Goal: Task Accomplishment & Management: Use online tool/utility

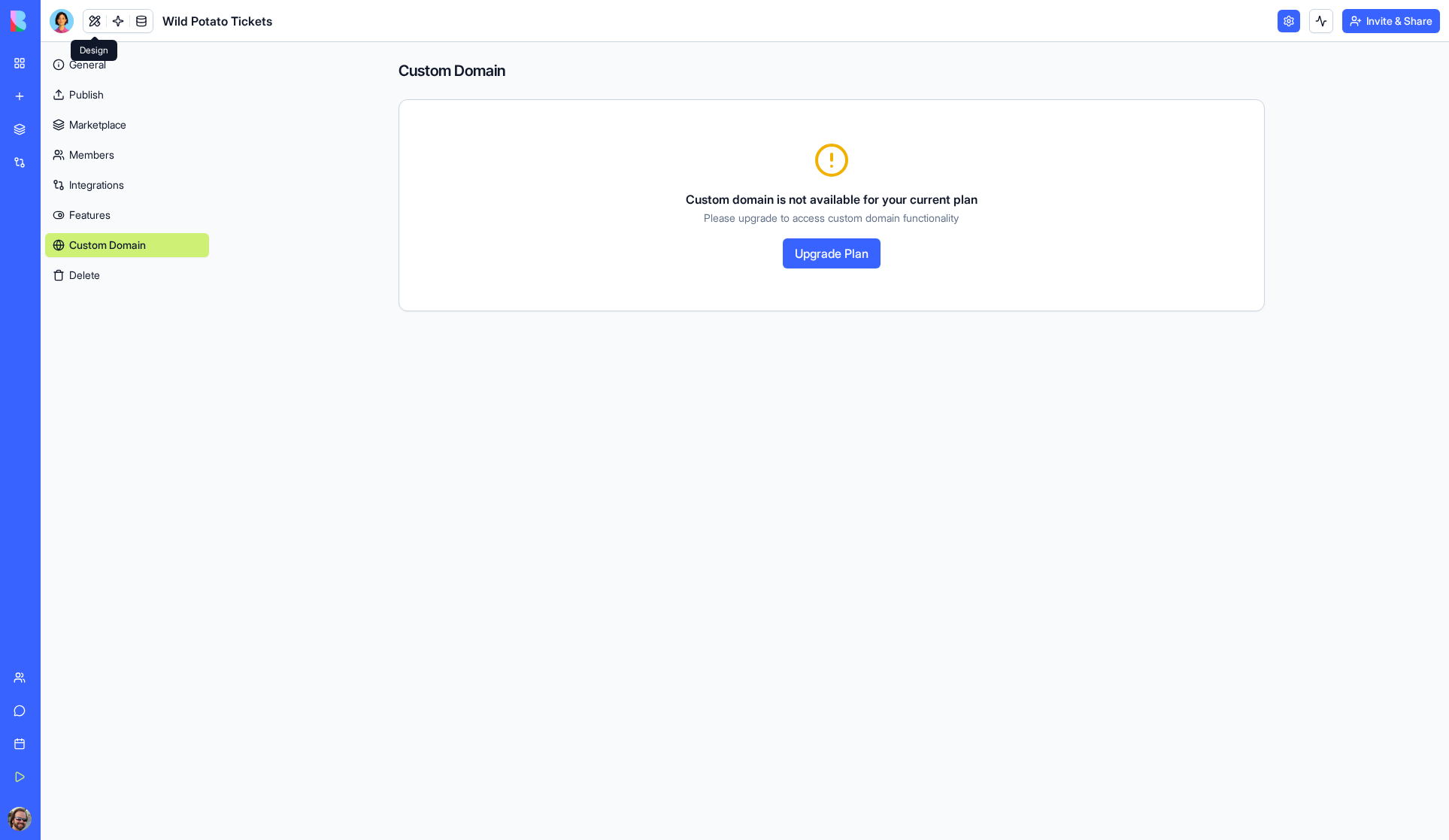
click at [92, 21] on link at bounding box center [94, 20] width 22 height 22
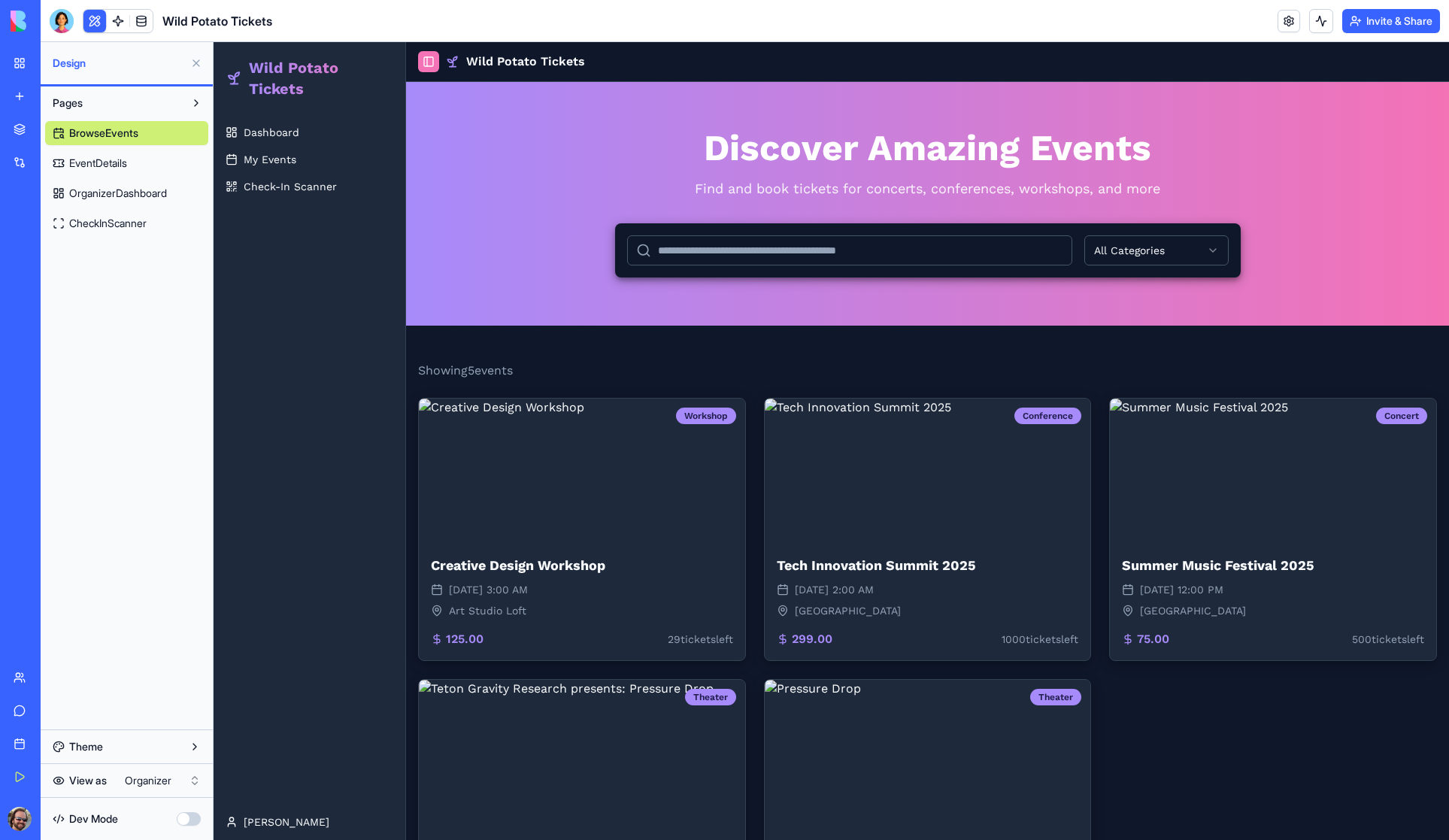
click at [430, 62] on button "Toggle Sidebar" at bounding box center [429, 62] width 21 height 21
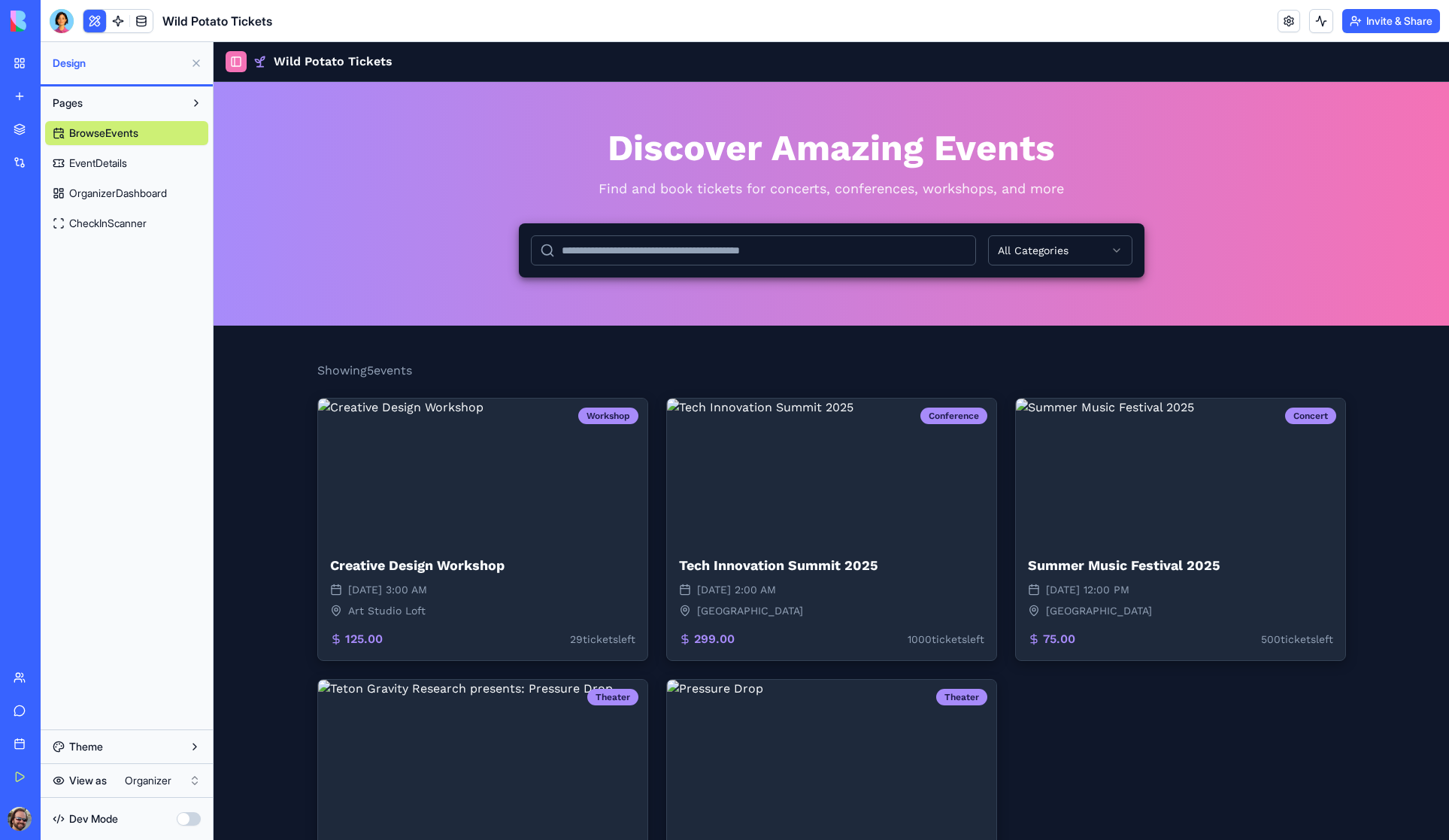
click at [240, 60] on button "Toggle Sidebar" at bounding box center [236, 62] width 21 height 21
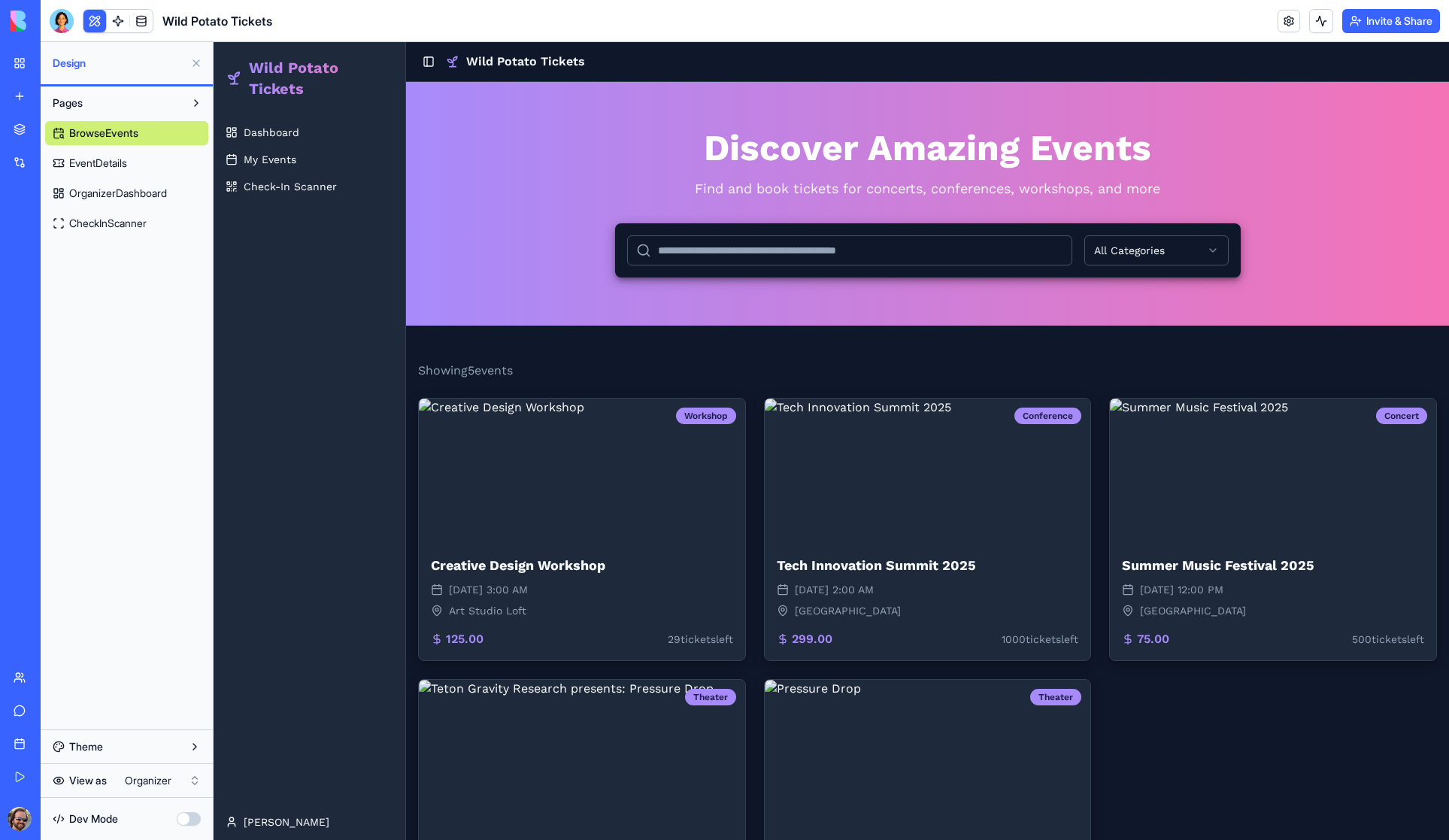
click at [158, 780] on html "My Workspace New app Marketplace Integrations Recent Wild Potato Tickets AI Log…" at bounding box center [724, 420] width 1449 height 840
click at [282, 155] on span "My Tickets" at bounding box center [272, 159] width 56 height 15
click at [280, 130] on span "Browse Events" at bounding box center [281, 132] width 76 height 15
click at [279, 158] on span "My Tickets" at bounding box center [272, 159] width 56 height 15
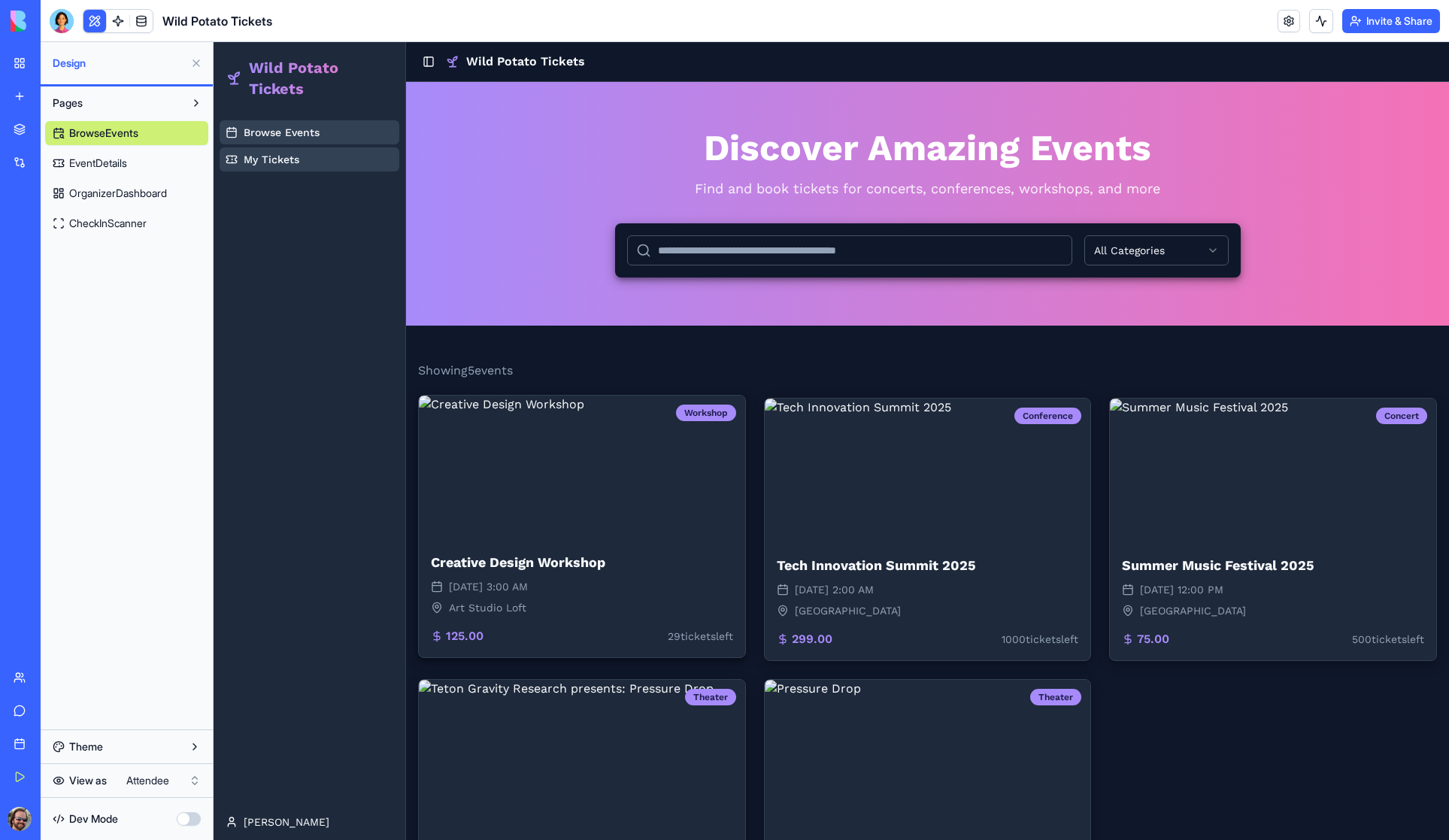
click at [565, 483] on img at bounding box center [582, 467] width 327 height 144
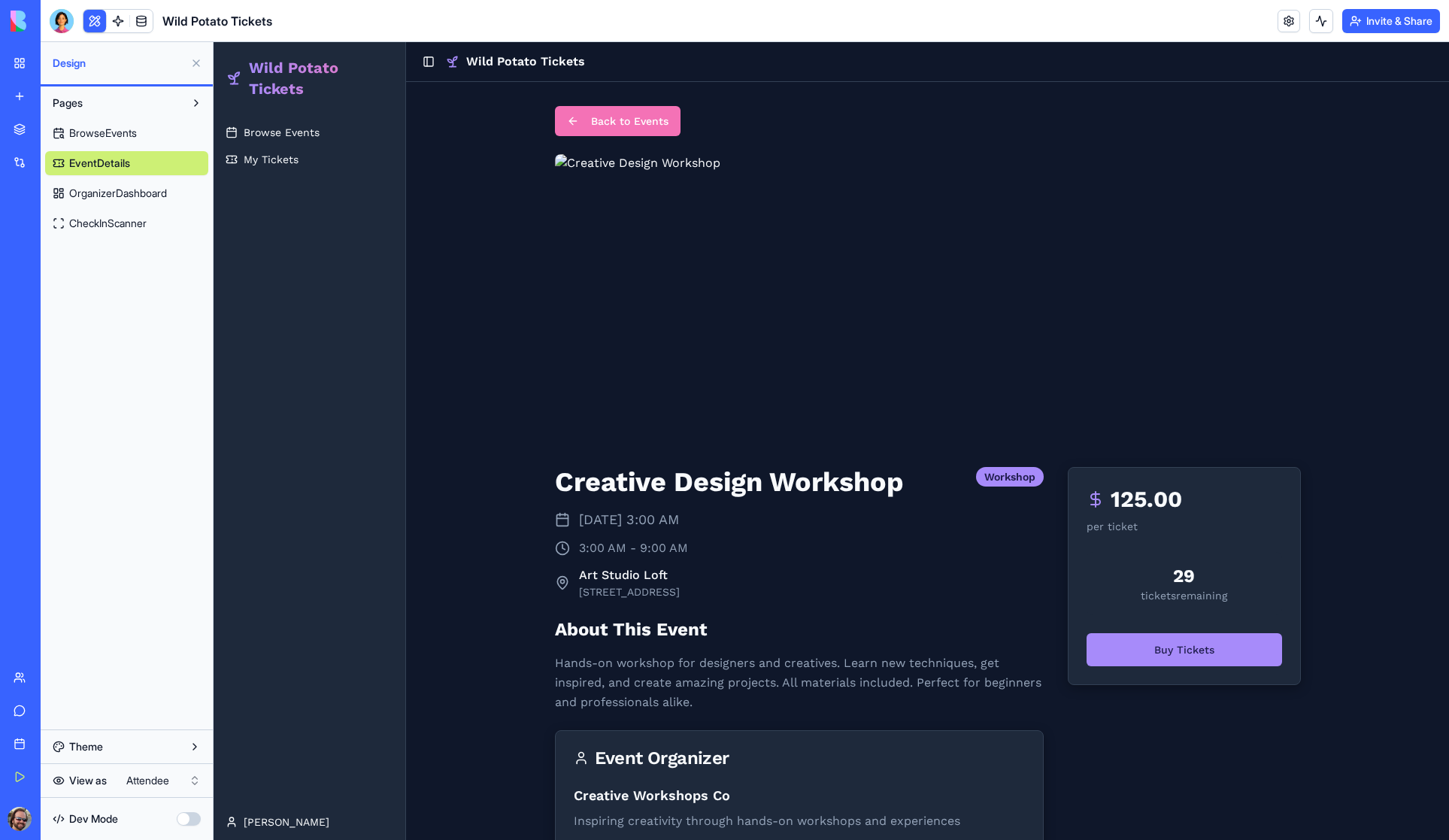
click at [592, 122] on button "Back to Events" at bounding box center [618, 121] width 126 height 30
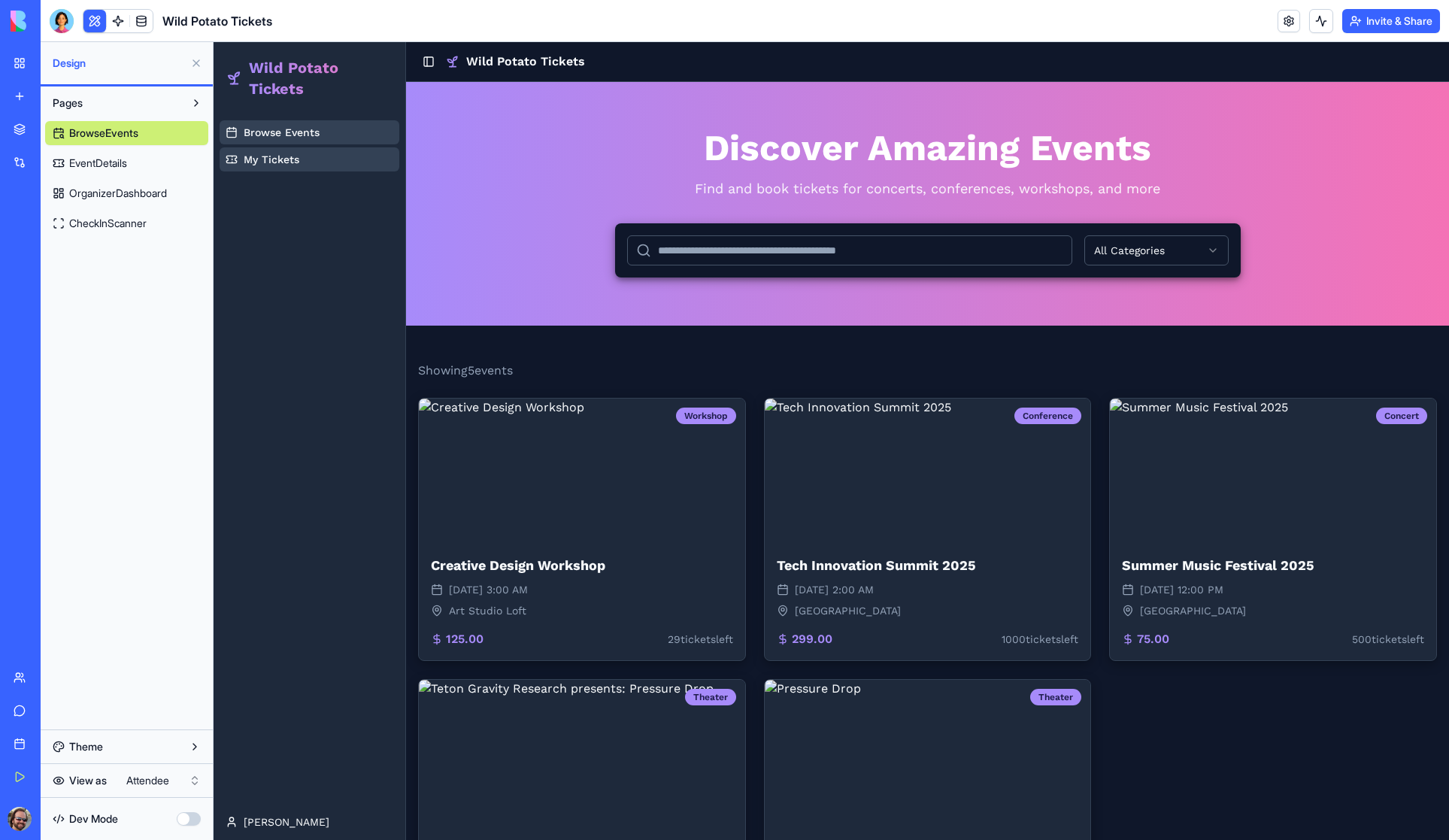
click at [107, 164] on span "EventDetails" at bounding box center [99, 163] width 58 height 15
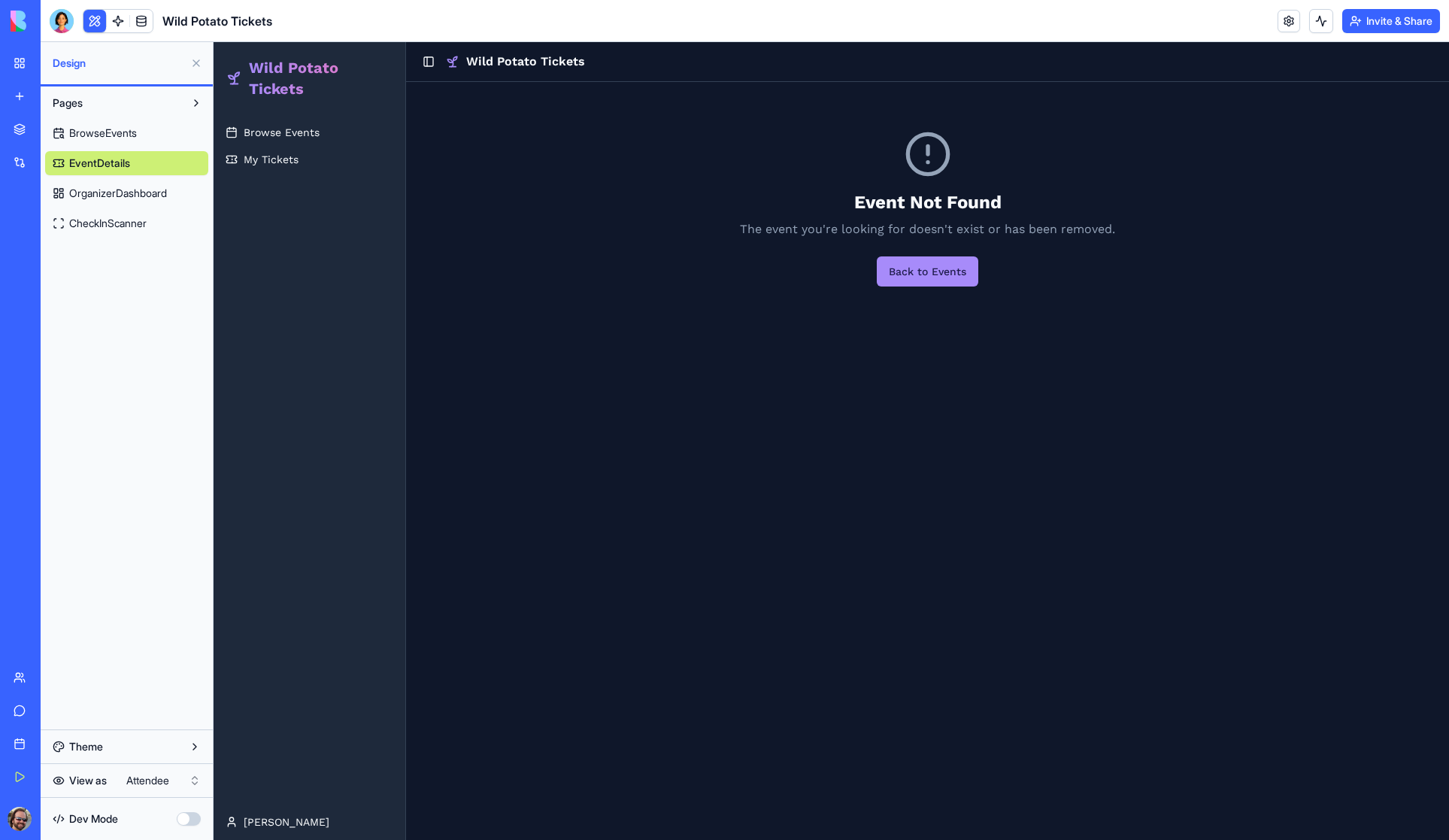
click at [122, 193] on span "OrganizerDashboard" at bounding box center [118, 193] width 98 height 15
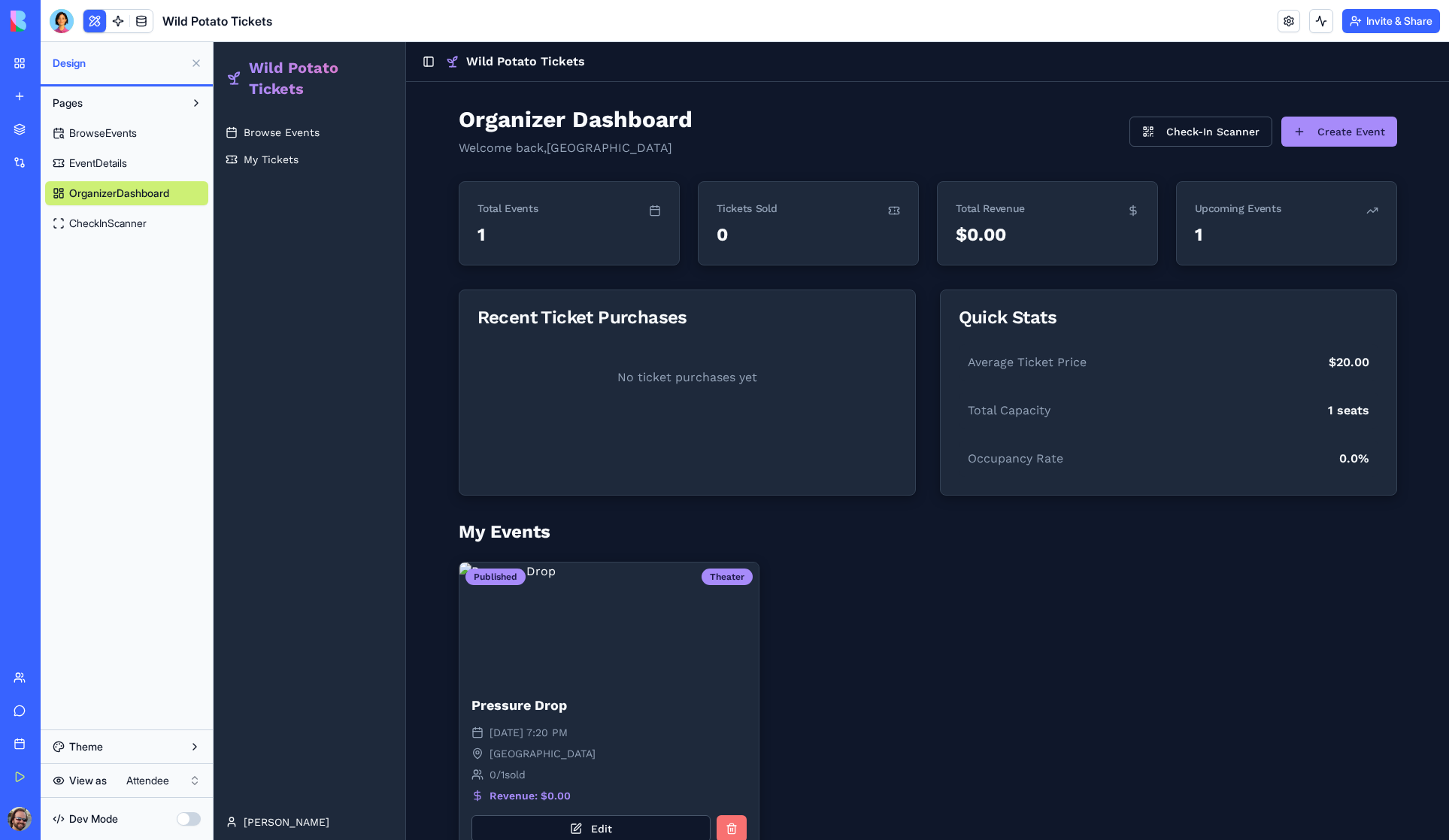
click at [113, 223] on span "CheckInScanner" at bounding box center [108, 223] width 77 height 15
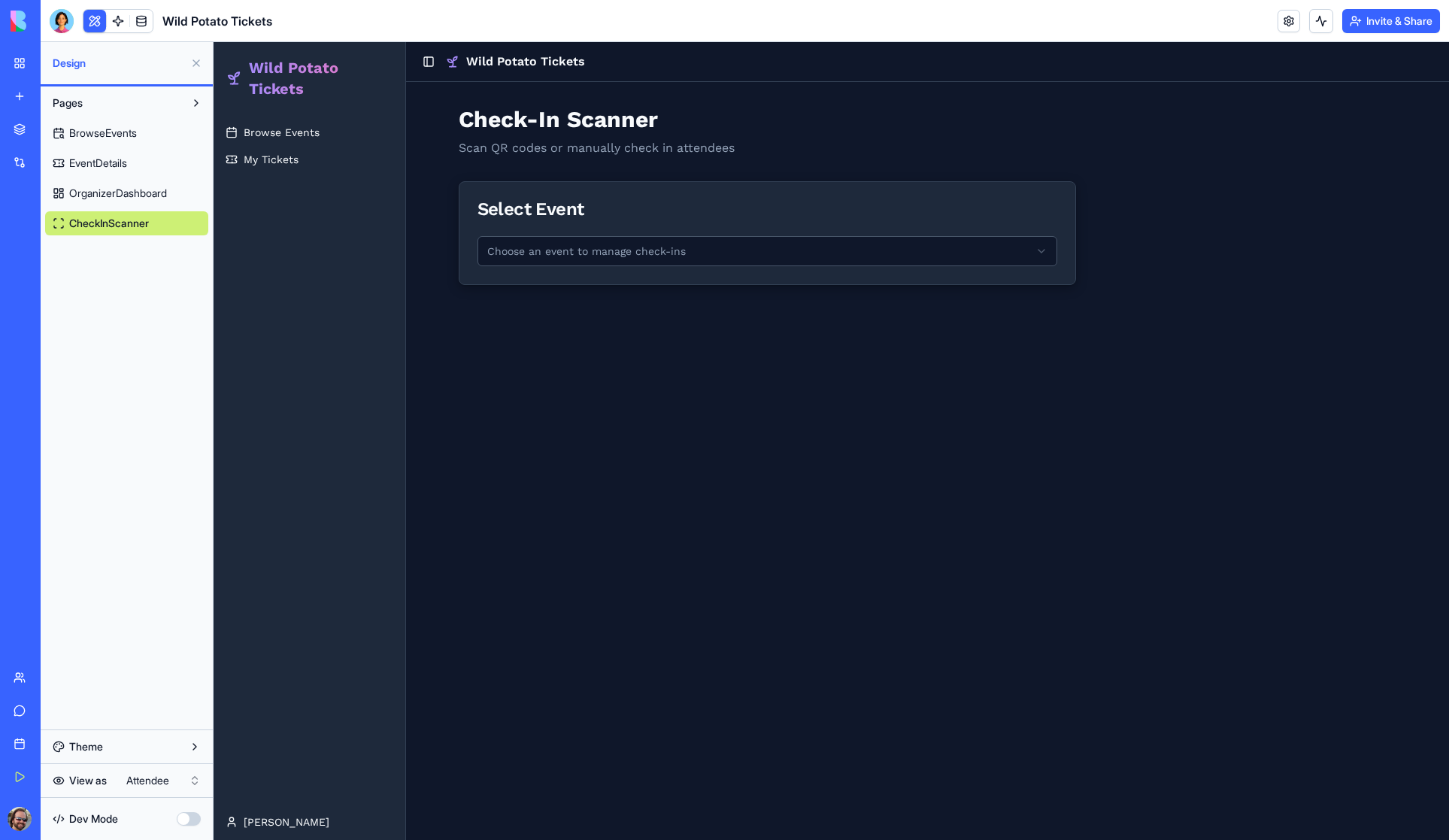
click at [137, 778] on html "My Workspace New app Marketplace Integrations Recent Wild Potato Tickets AI Log…" at bounding box center [724, 420] width 1449 height 840
click at [93, 188] on span "OrganizerDashboard" at bounding box center [118, 193] width 98 height 15
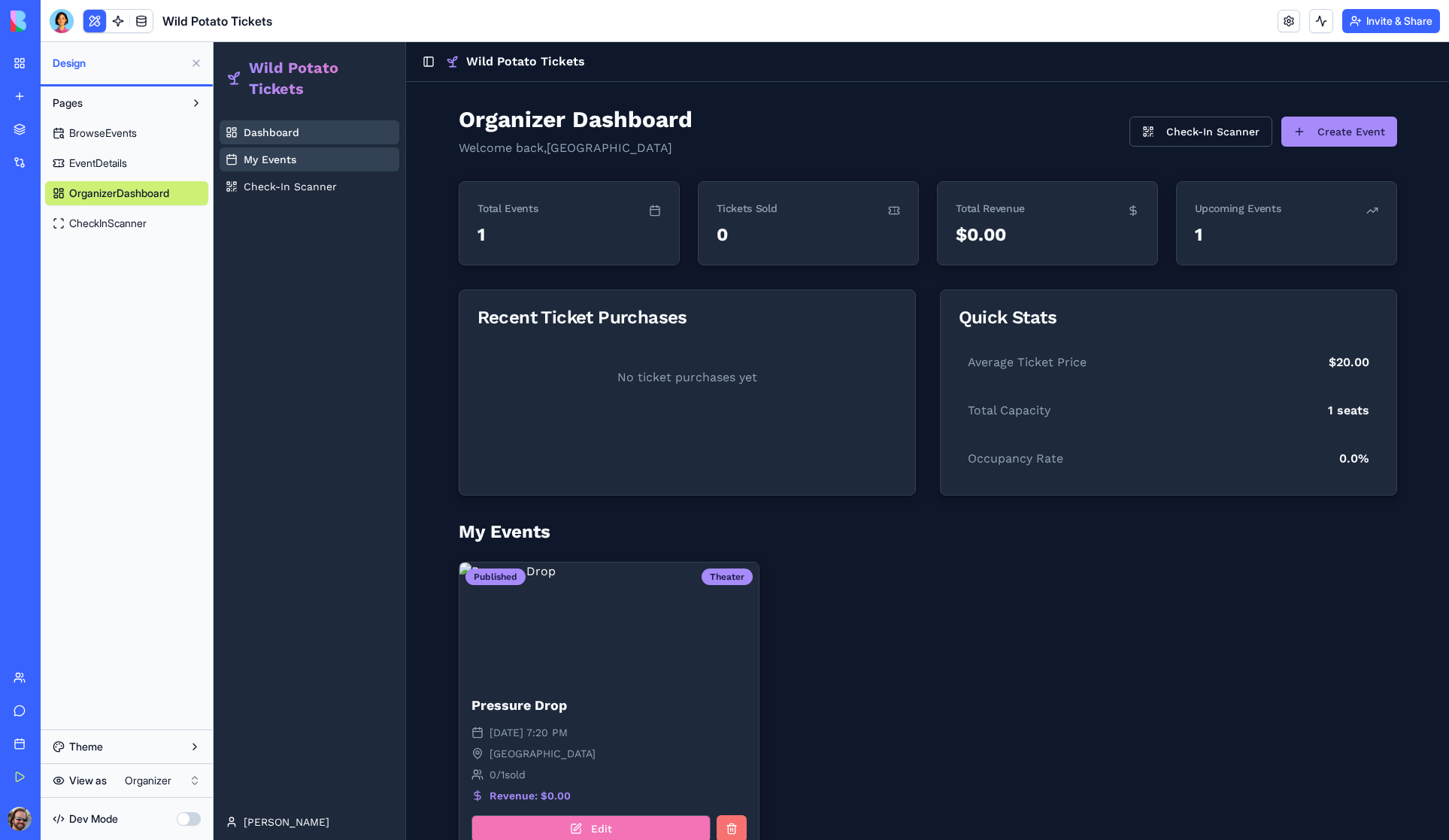
click at [589, 825] on button "Edit" at bounding box center [591, 829] width 239 height 27
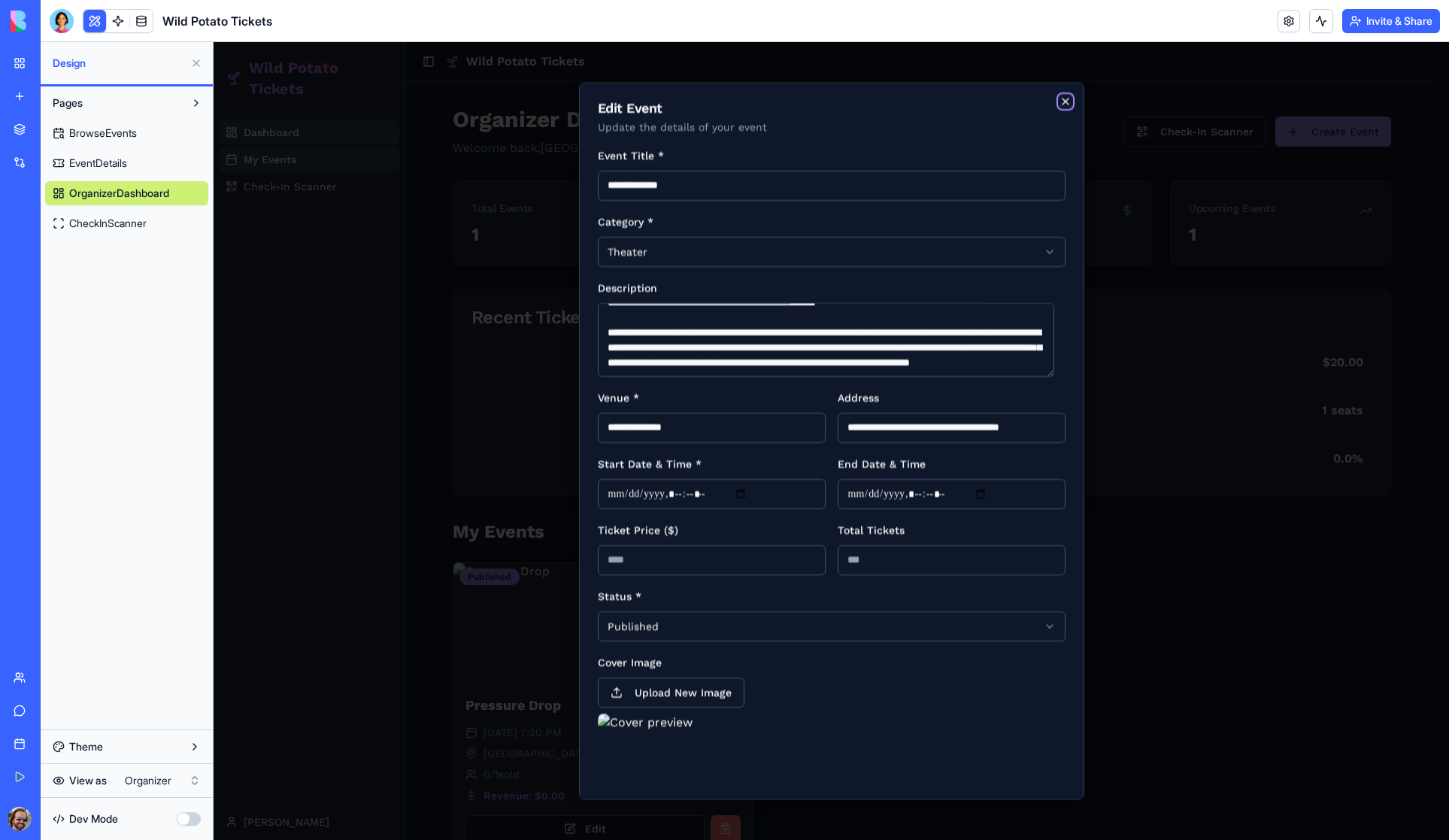
click at [1059, 98] on icon "button" at bounding box center [1065, 101] width 12 height 12
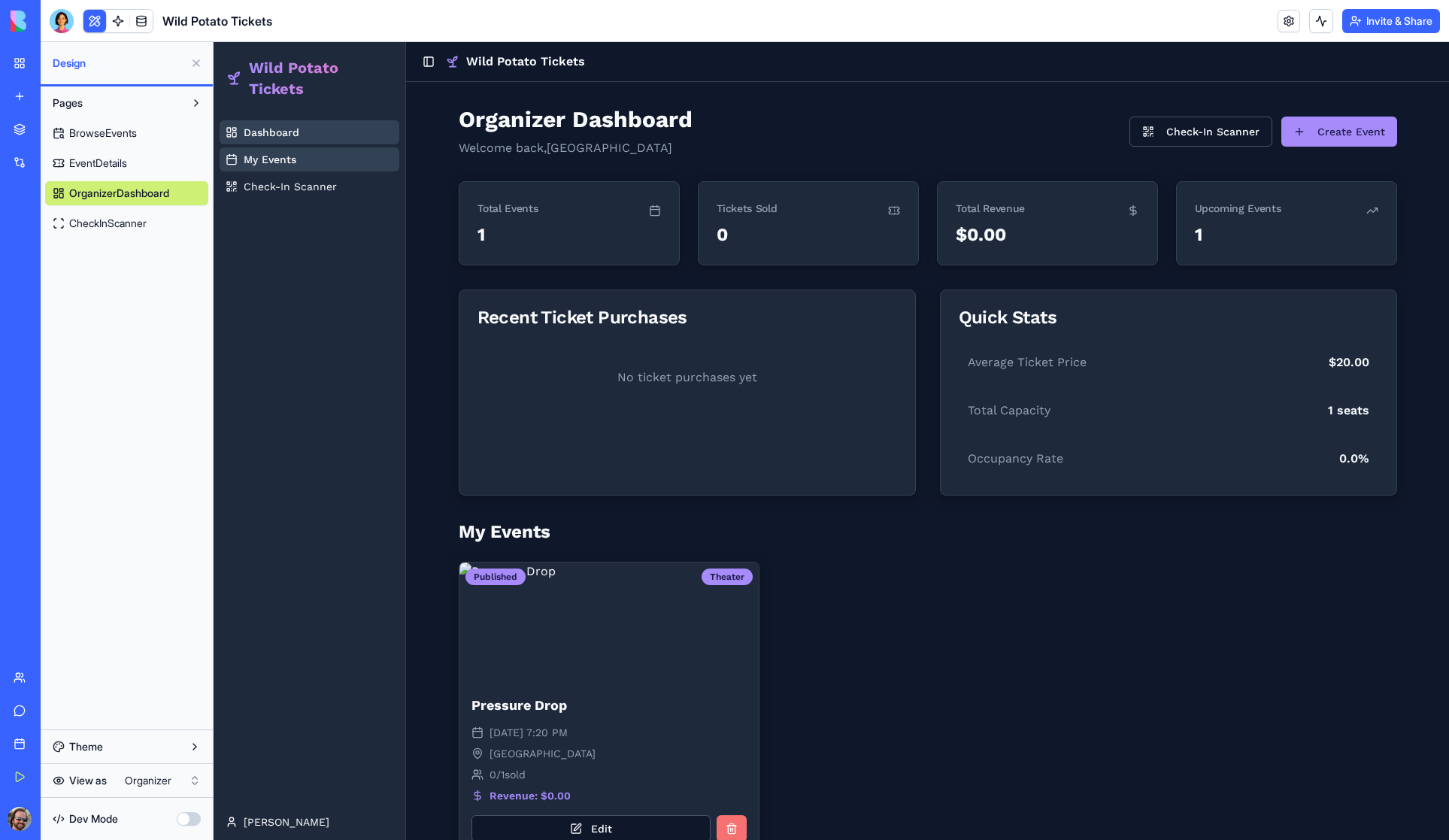
click at [100, 744] on button "Theme" at bounding box center [127, 746] width 163 height 24
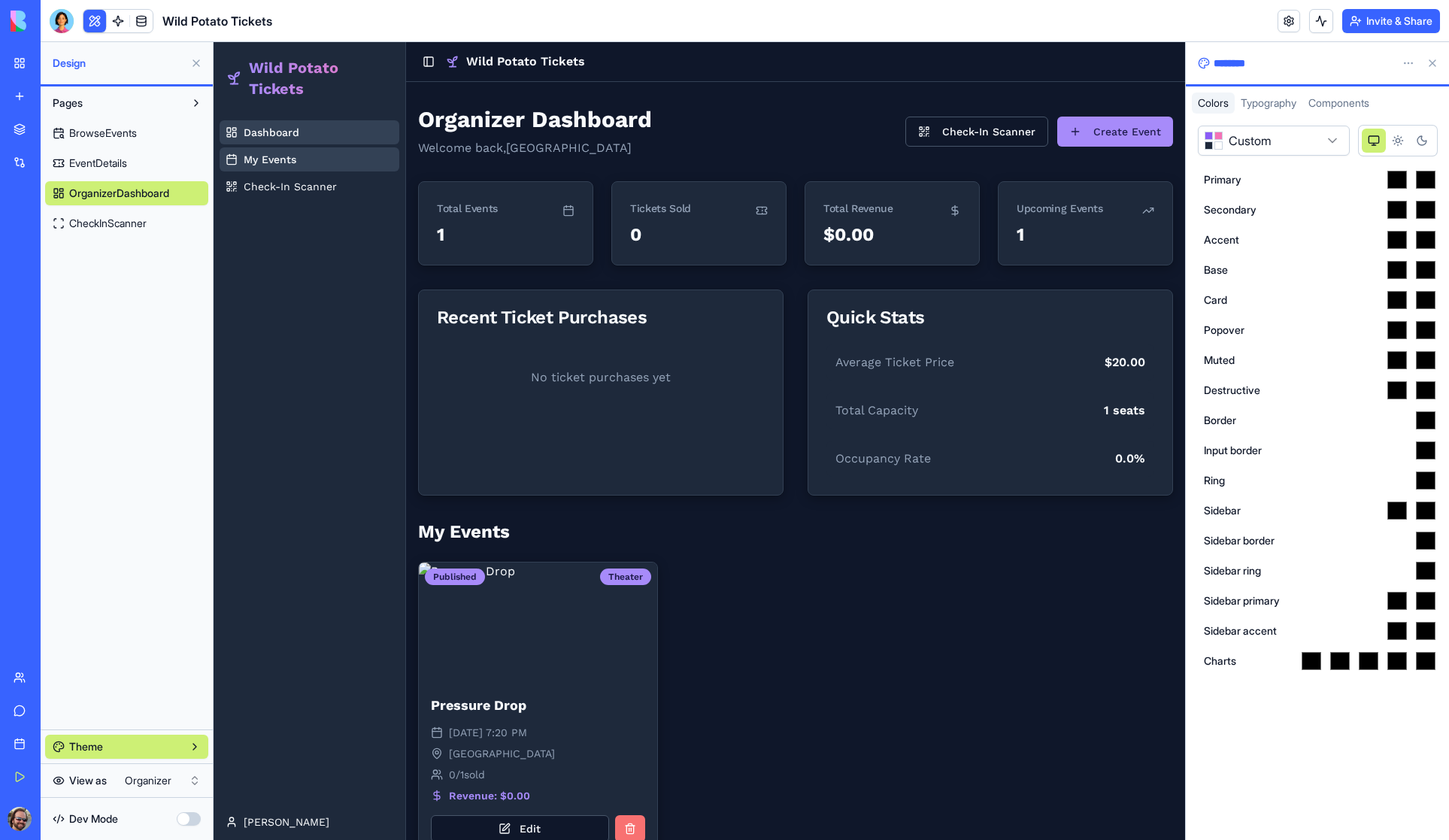
click at [105, 819] on span "Dev Mode" at bounding box center [94, 820] width 49 height 15
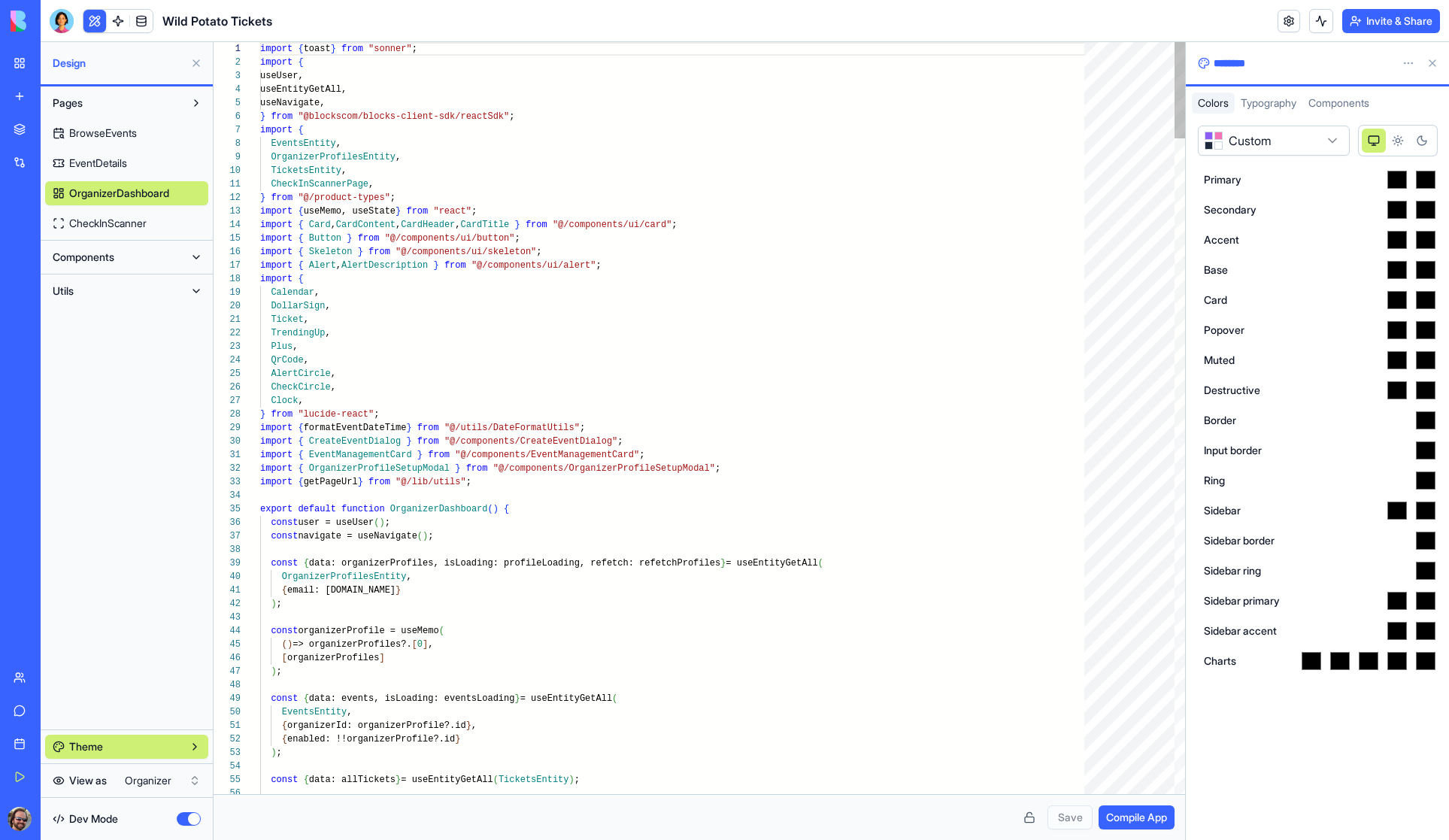
scroll to position [135, 0]
click at [105, 819] on span "Dev Mode" at bounding box center [94, 820] width 49 height 15
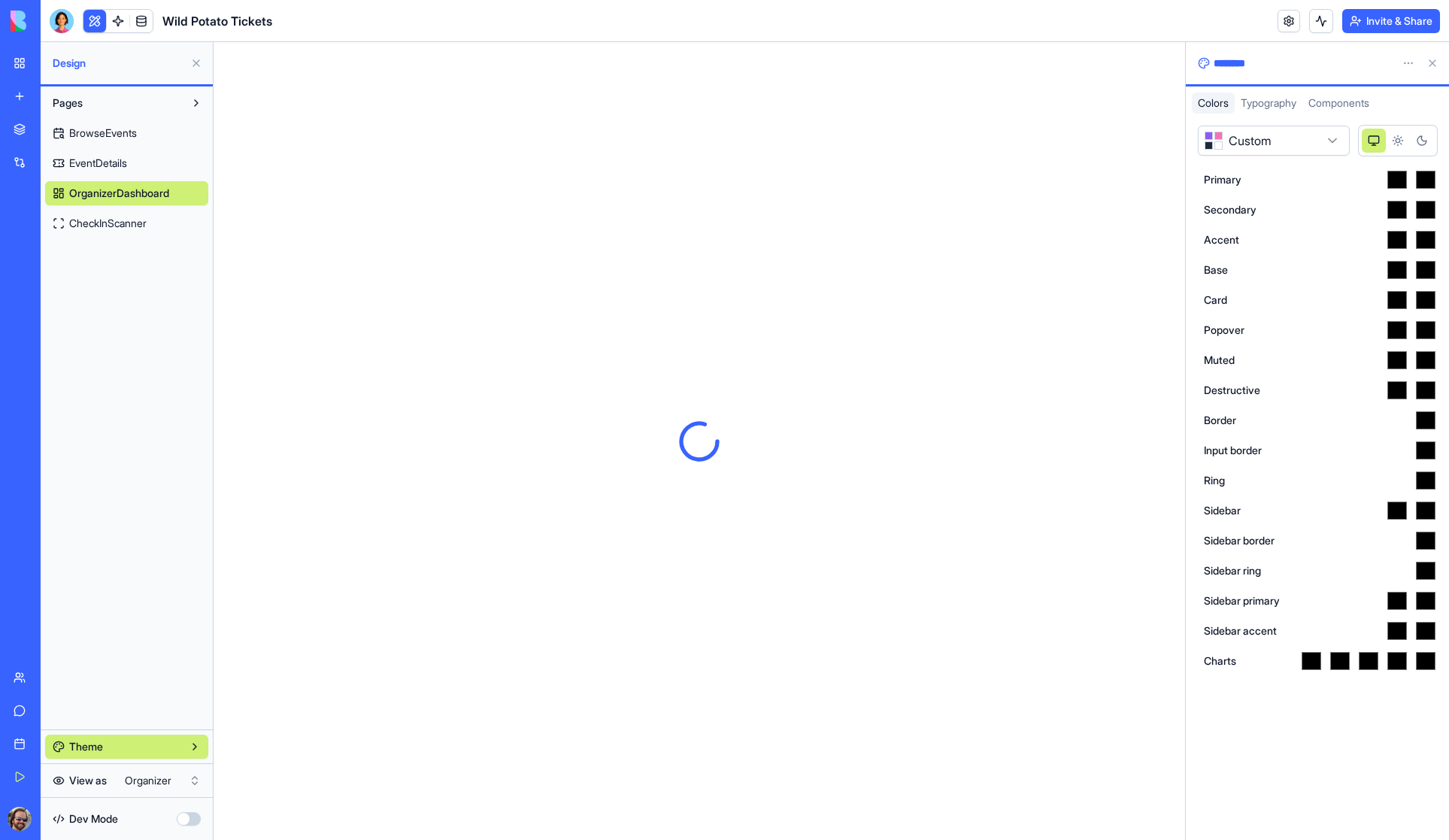
scroll to position [0, 0]
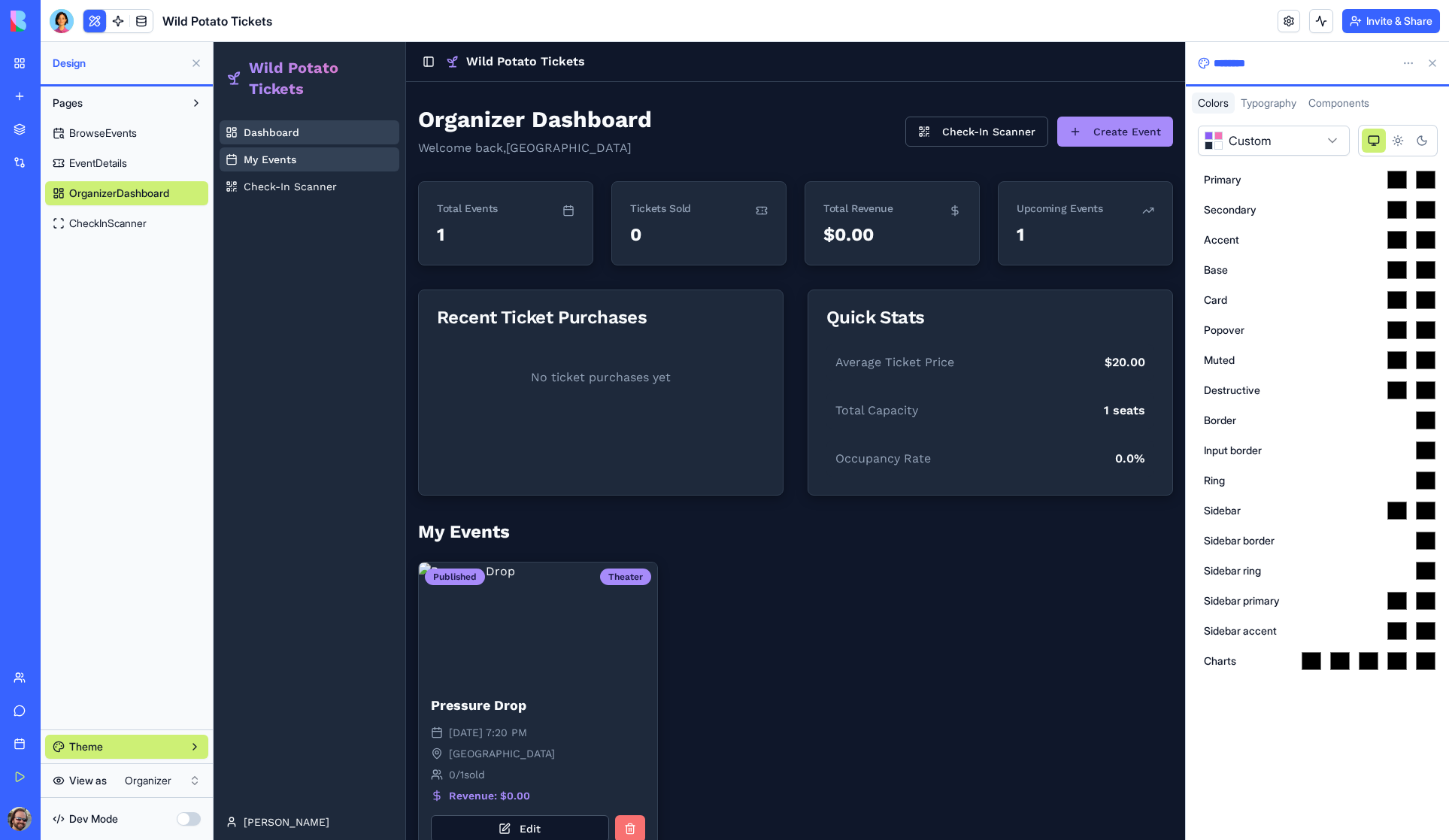
click at [1435, 63] on button at bounding box center [1433, 63] width 24 height 24
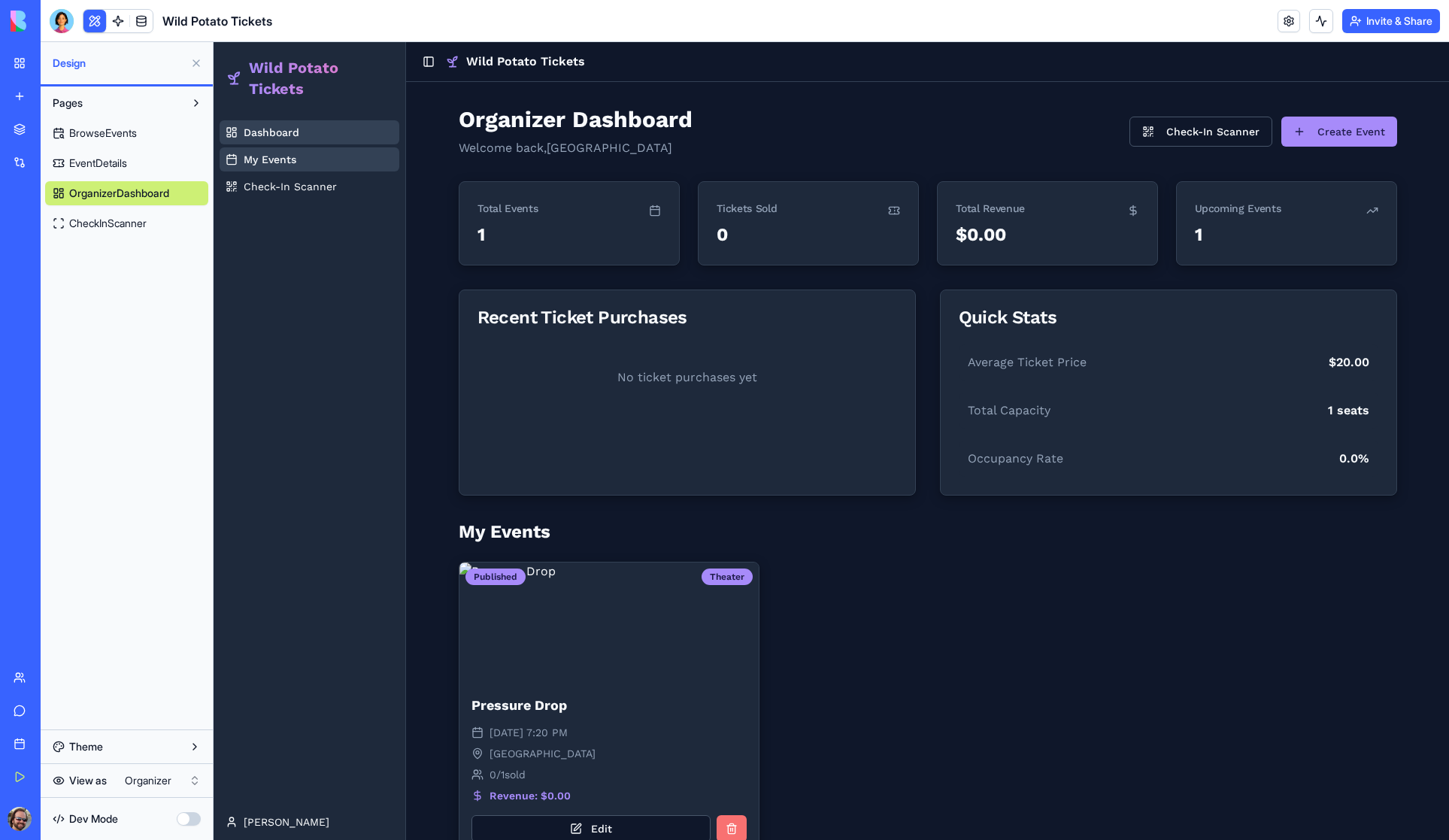
click at [97, 130] on span "BrowseEvents" at bounding box center [103, 133] width 68 height 15
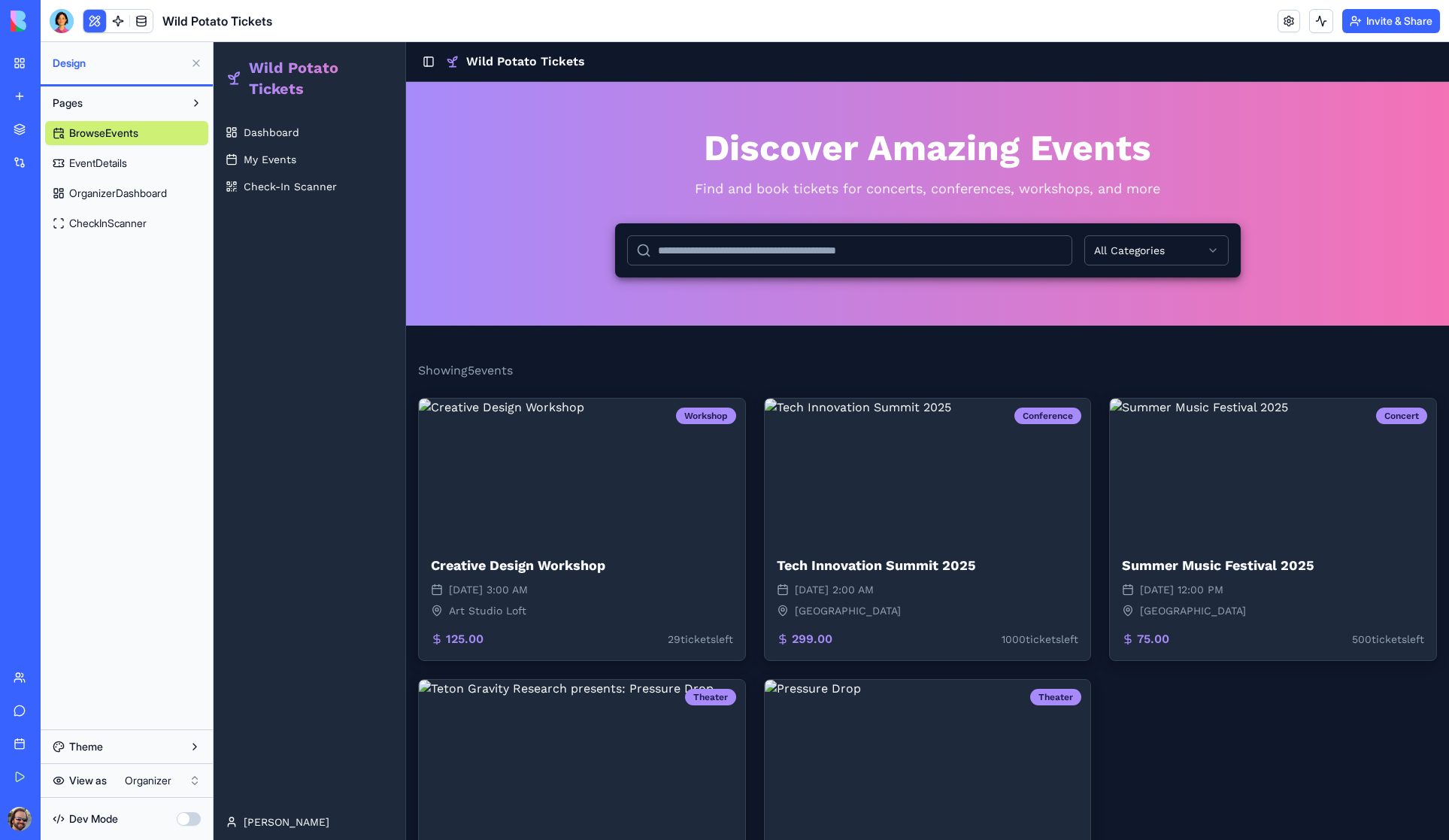
click at [118, 19] on link at bounding box center [117, 20] width 22 height 22
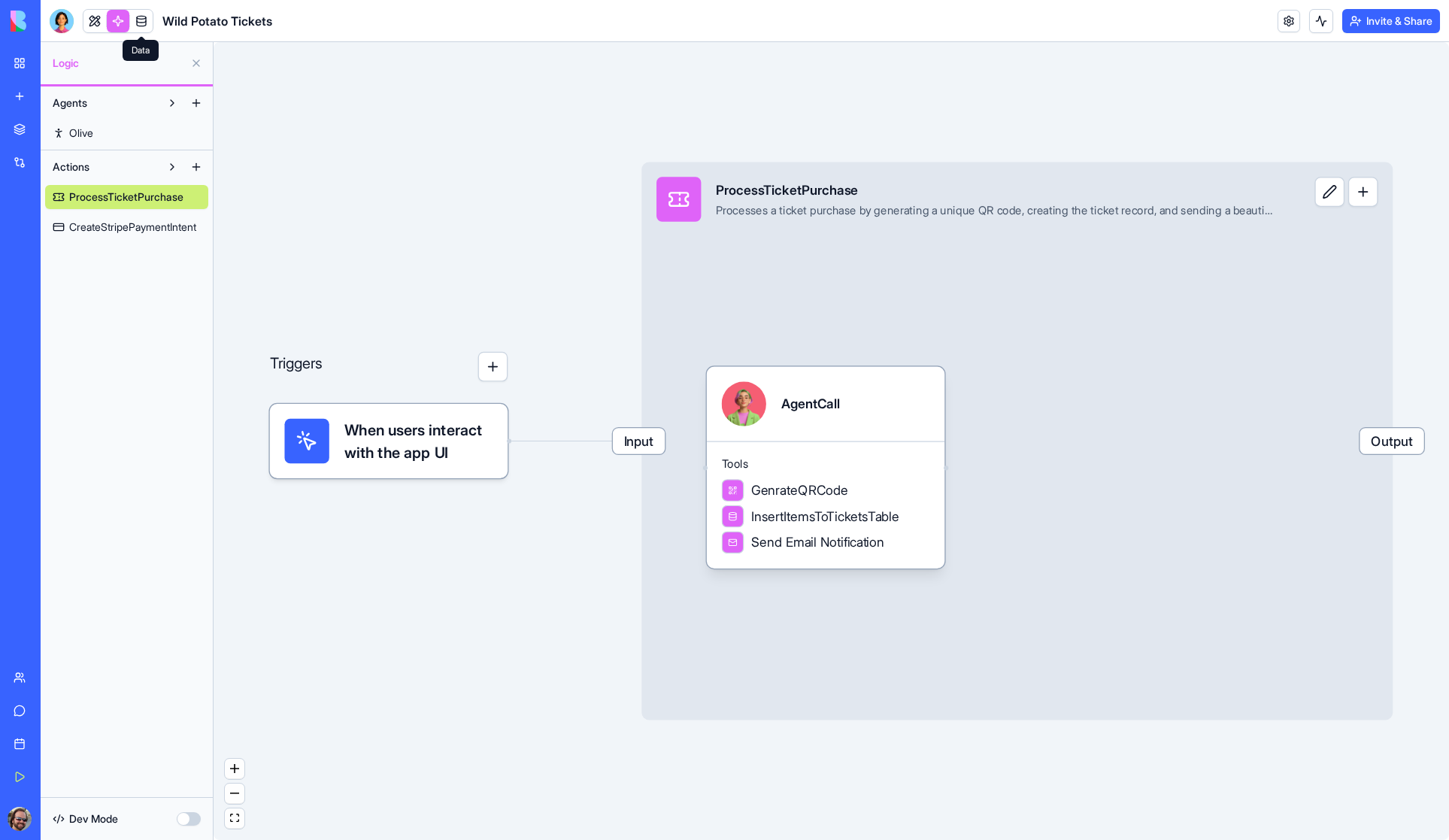
click at [141, 22] on link at bounding box center [141, 20] width 22 height 22
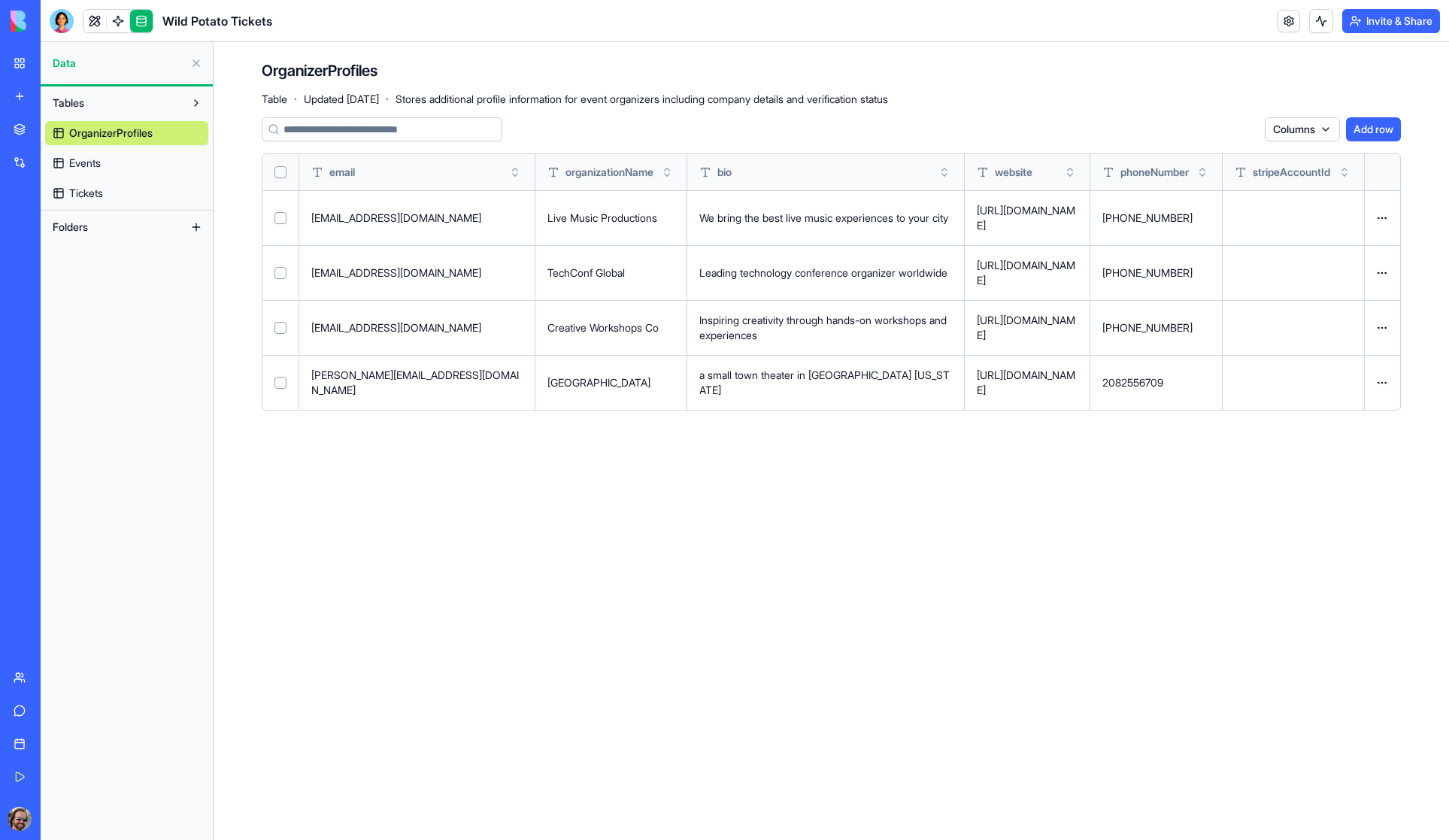
click at [84, 159] on span "Events" at bounding box center [85, 163] width 32 height 15
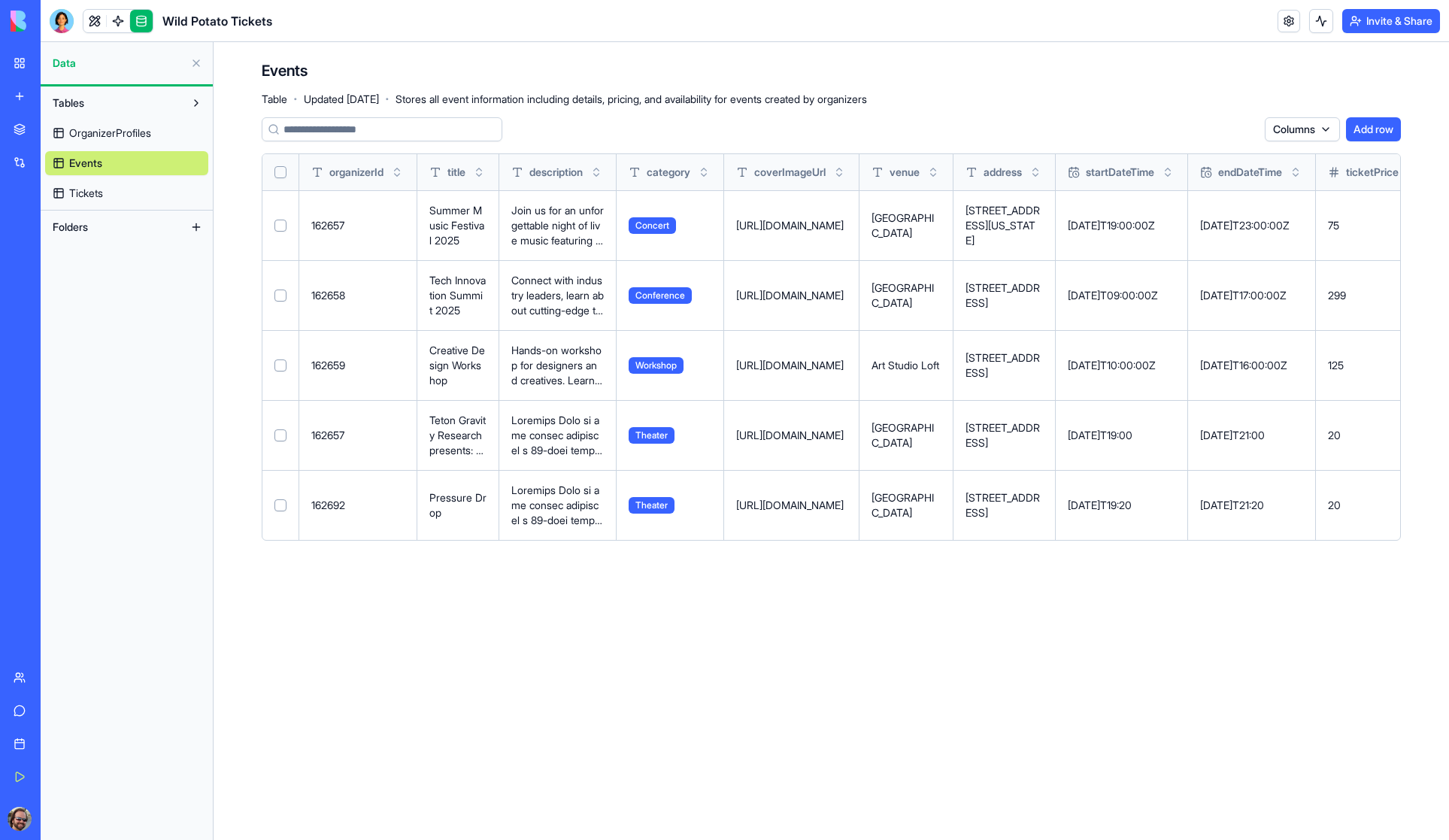
click at [281, 224] on button "Select row" at bounding box center [280, 225] width 12 height 12
click at [282, 297] on button "Select row" at bounding box center [280, 296] width 12 height 12
click at [282, 366] on button "Select row" at bounding box center [280, 365] width 12 height 12
click at [1211, 130] on button "Delete 3 rows" at bounding box center [1219, 129] width 81 height 24
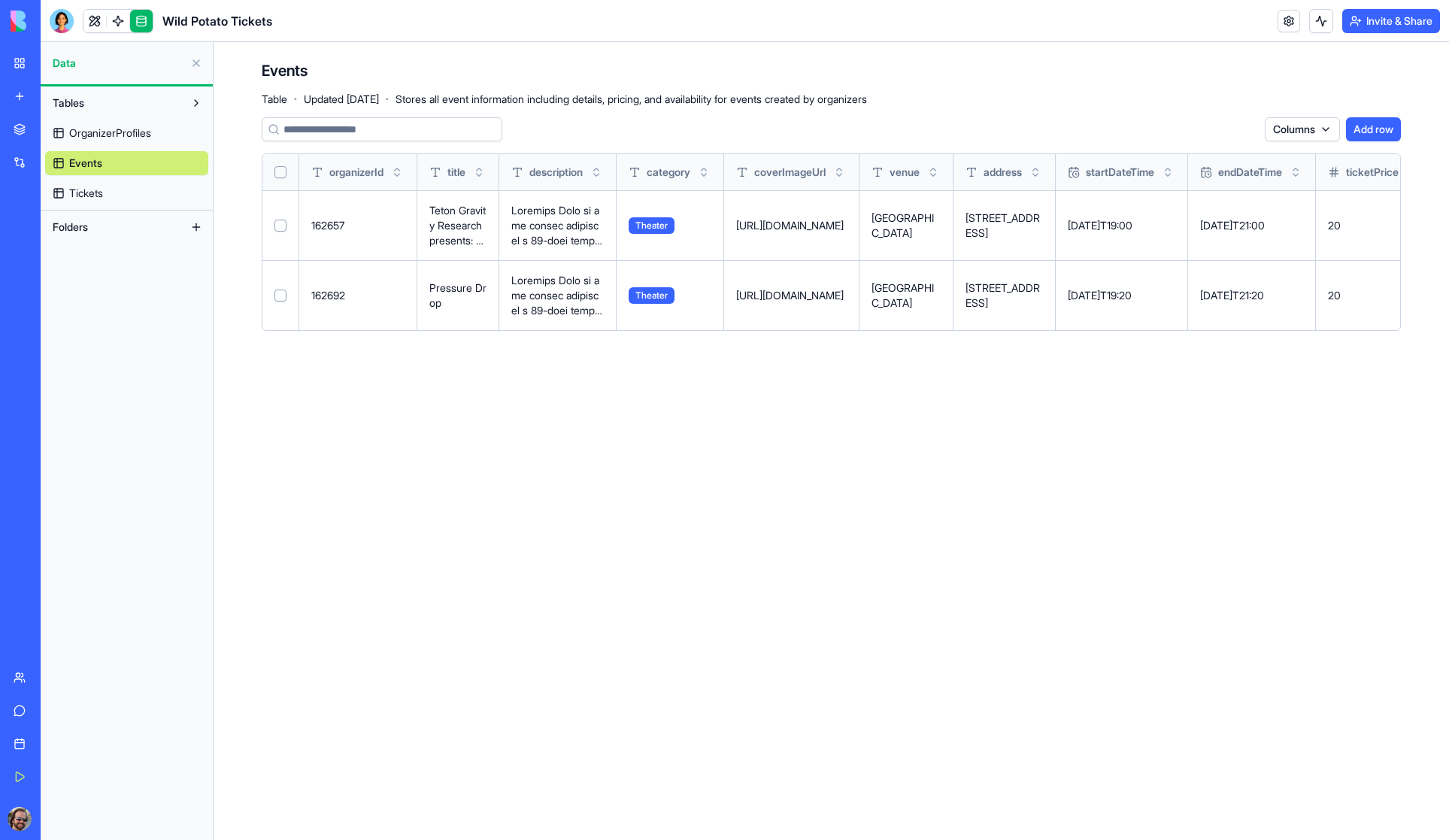
click at [89, 191] on span "Tickets" at bounding box center [86, 193] width 34 height 15
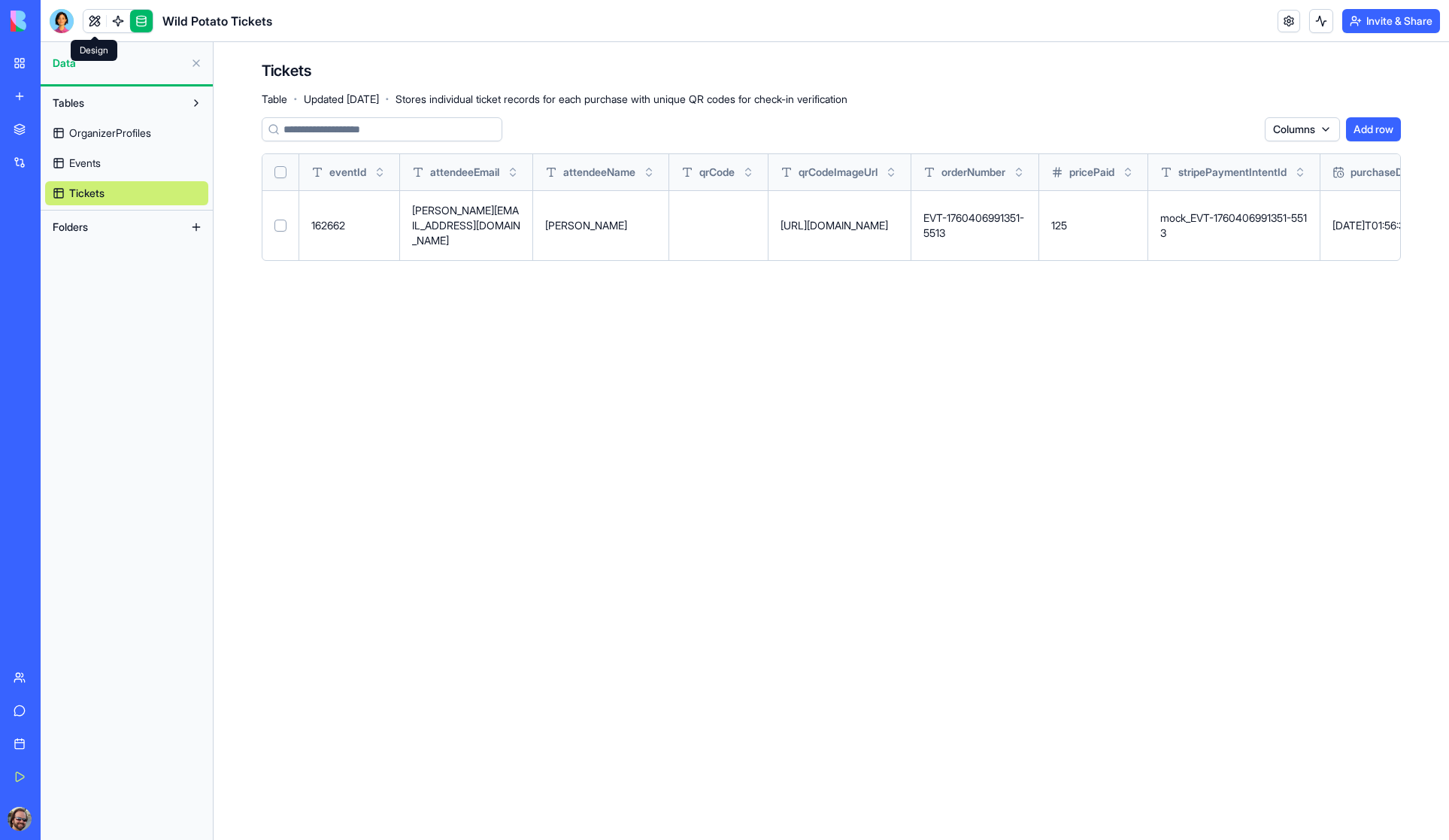
click at [98, 14] on link at bounding box center [94, 20] width 22 height 22
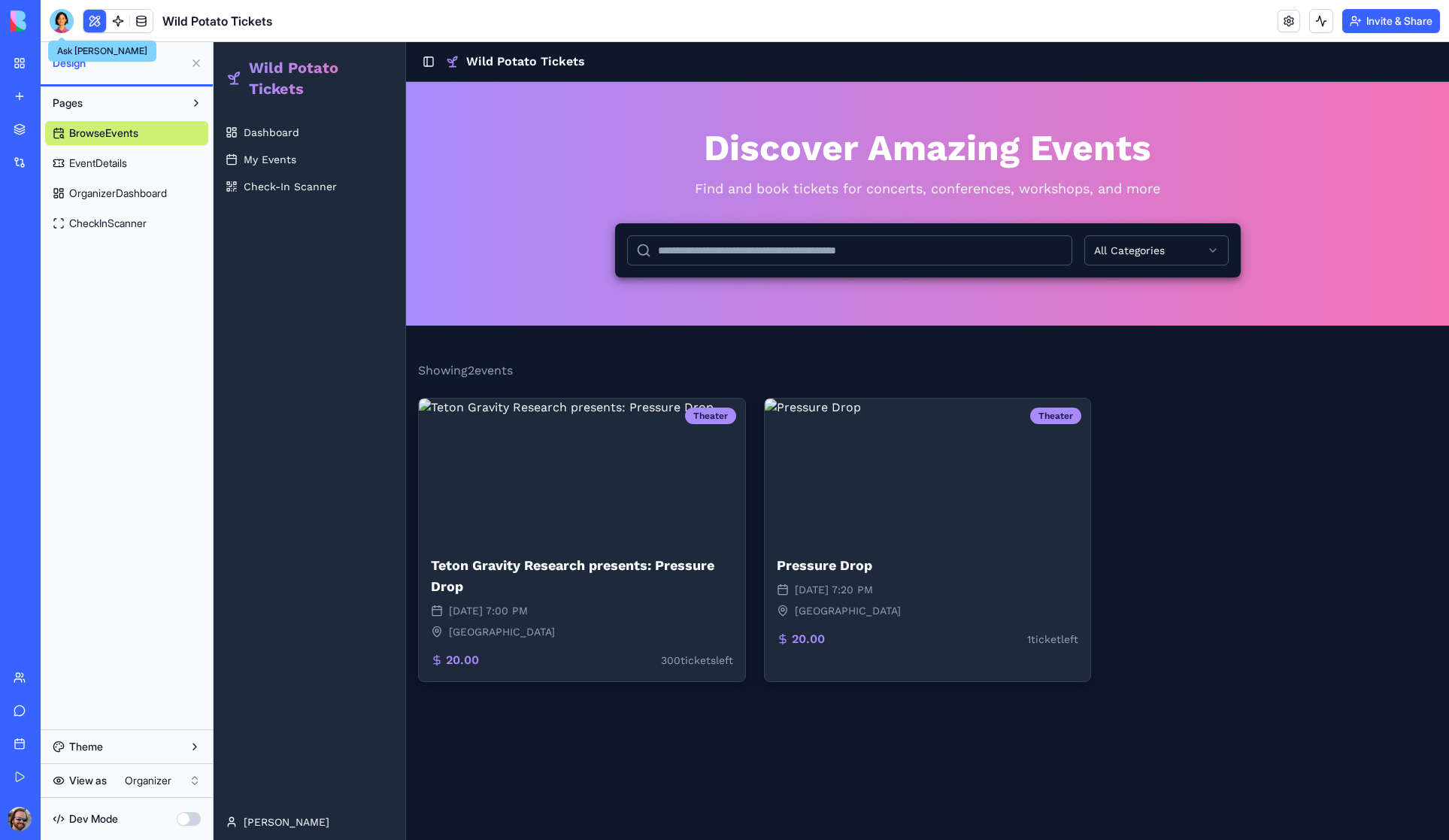
click at [60, 25] on div at bounding box center [61, 20] width 24 height 24
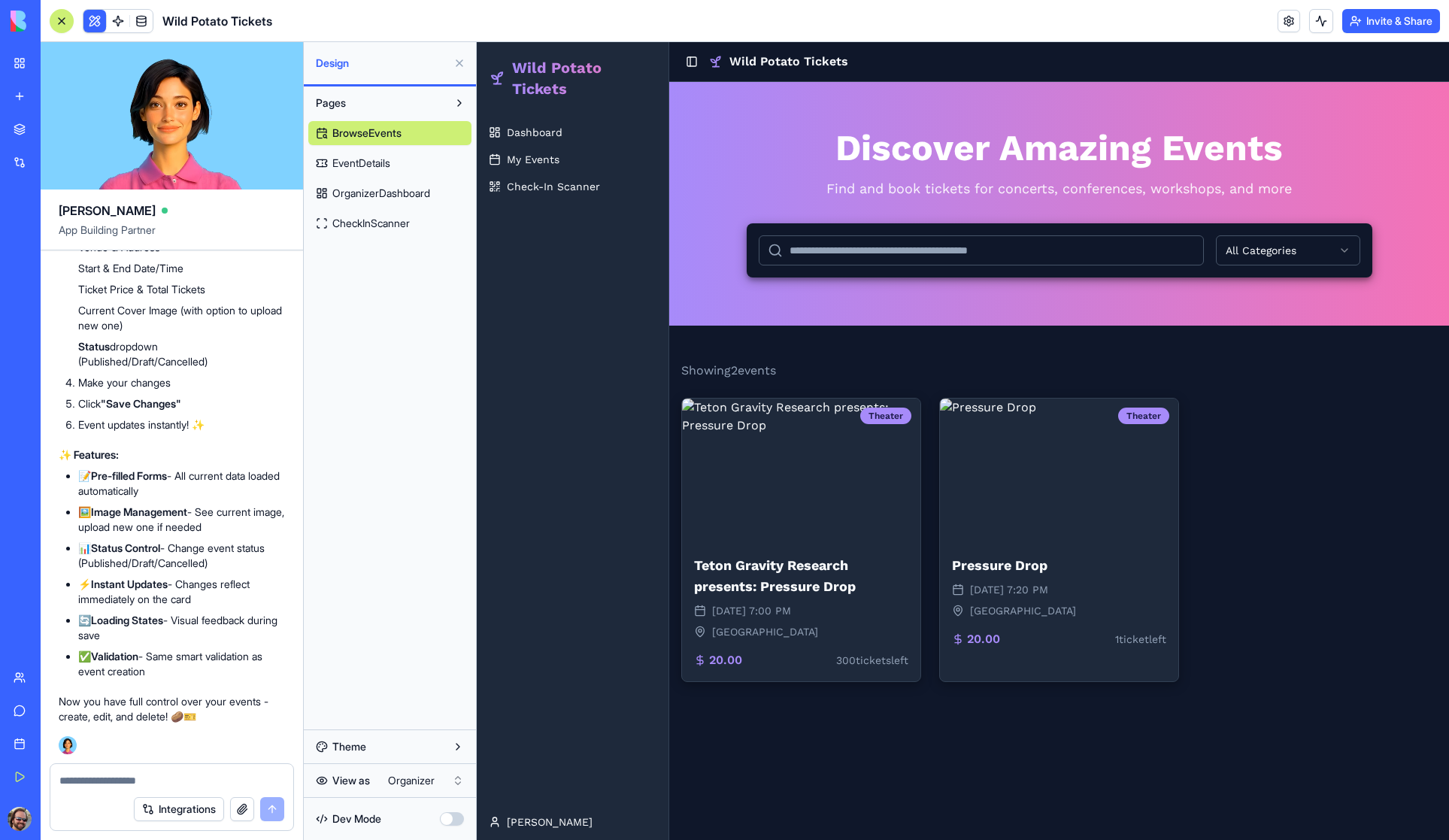
scroll to position [7681, 0]
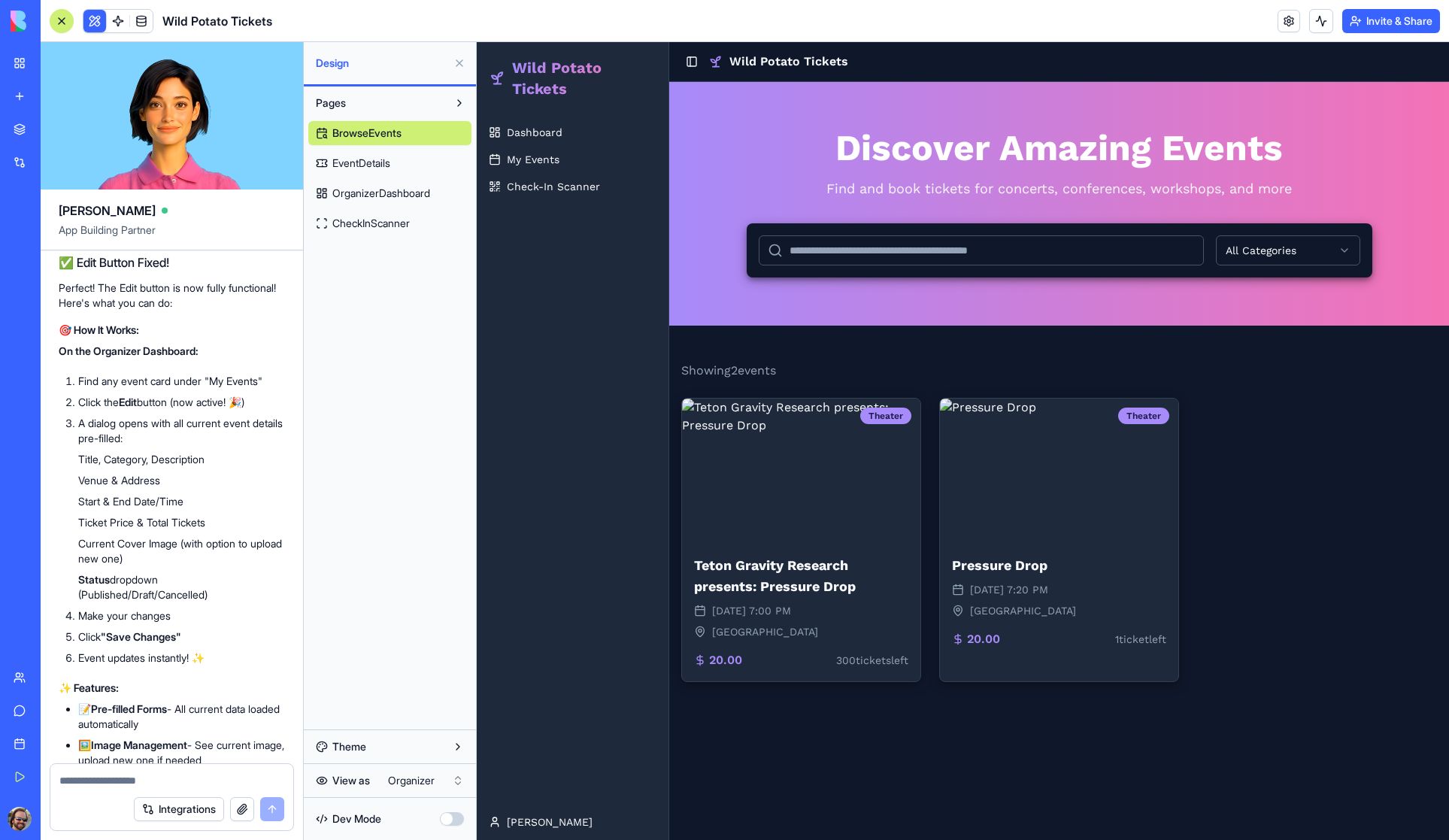
click at [392, 783] on html "My Workspace New app Marketplace Integrations Recent Wild Potato Tickets AI Log…" at bounding box center [724, 420] width 1449 height 840
click at [1388, 23] on html "My Workspace New app Marketplace Integrations Recent Wild Potato Tickets AI Log…" at bounding box center [724, 420] width 1449 height 840
click at [1381, 23] on button "Invite & Share" at bounding box center [1391, 20] width 98 height 24
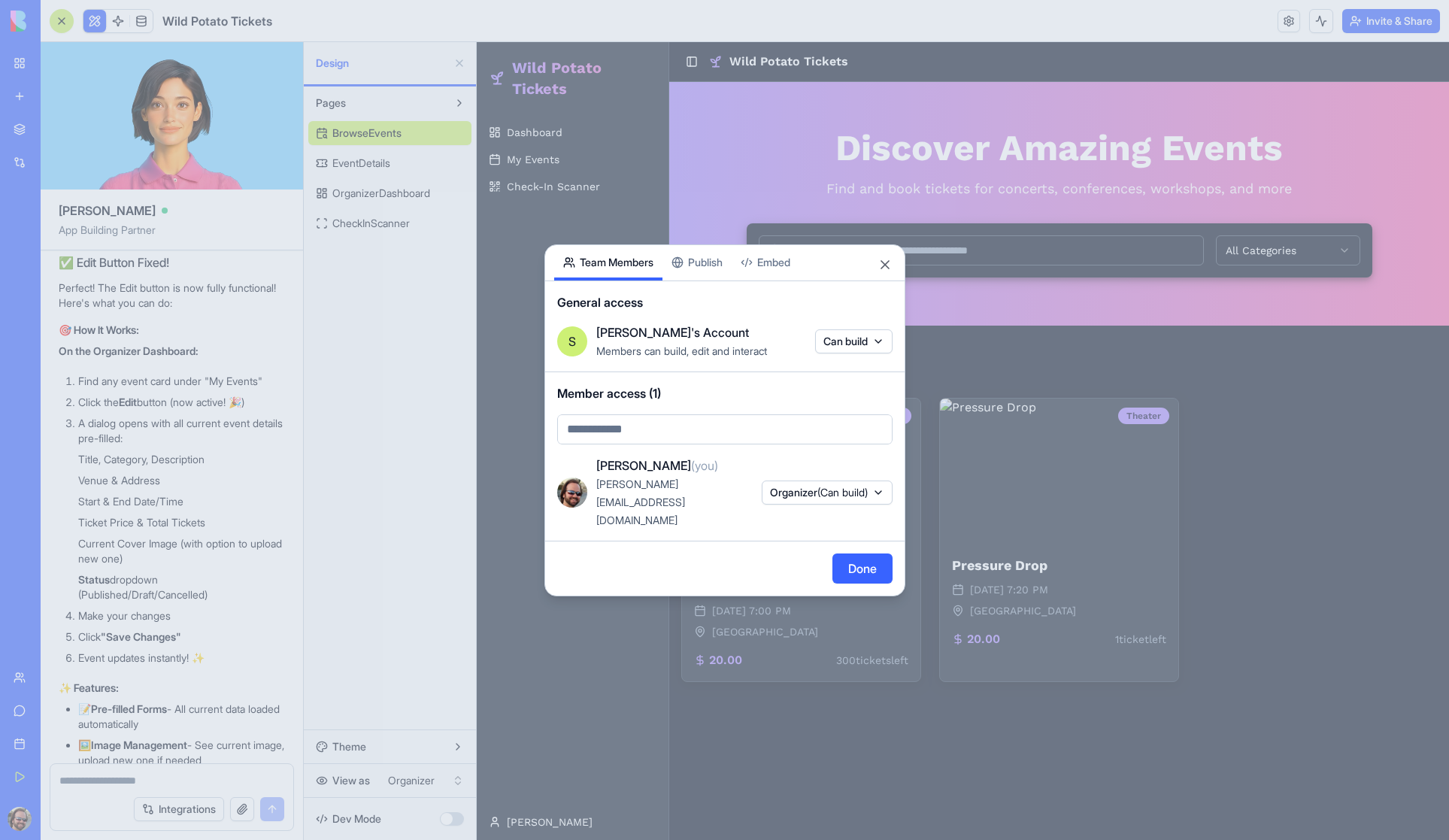
click at [704, 286] on div "Share App Team Members Publish Embed General access S [PERSON_NAME]'s Account M…" at bounding box center [725, 420] width 362 height 352
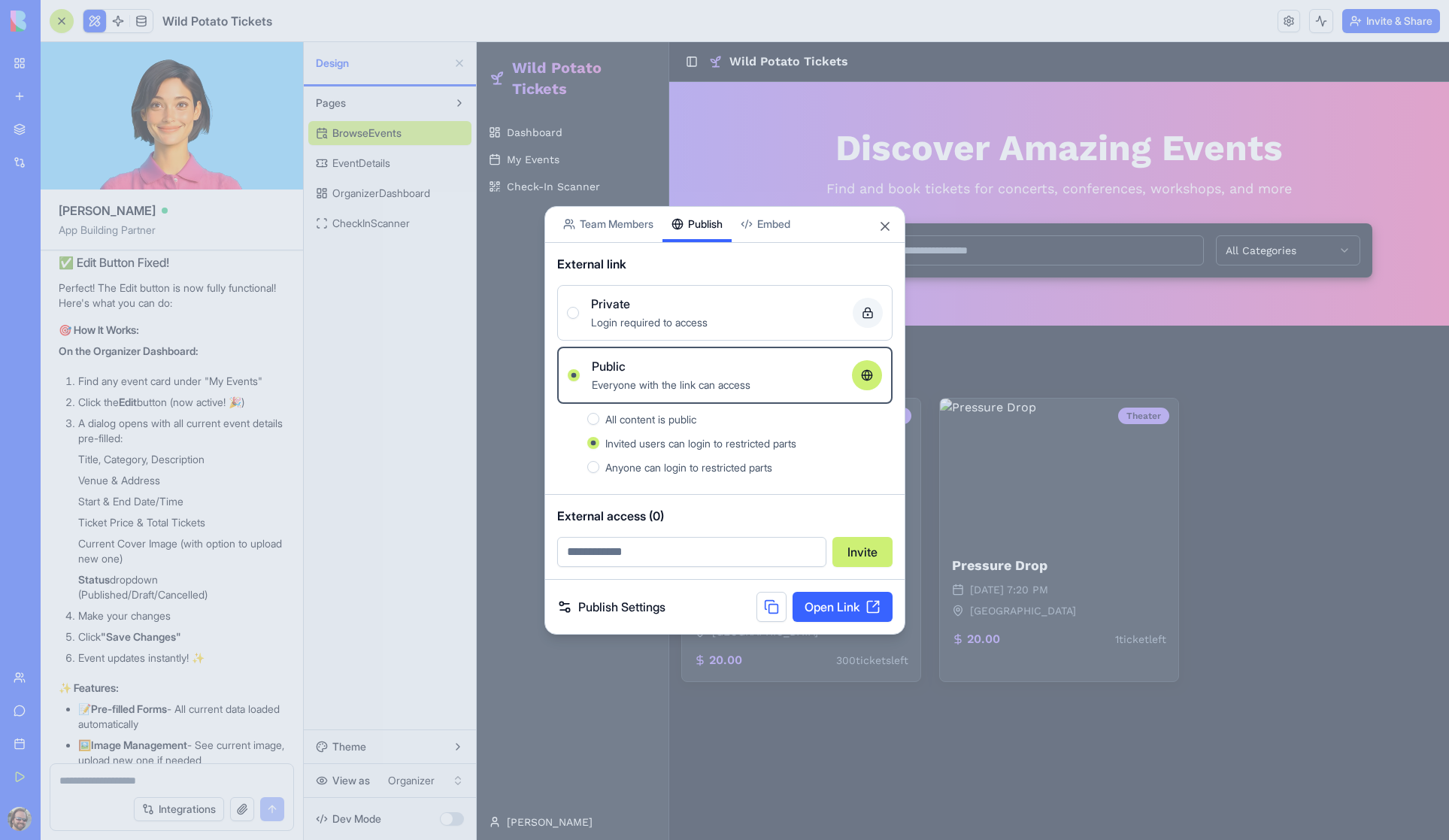
click at [826, 606] on link "Open Link" at bounding box center [842, 606] width 100 height 30
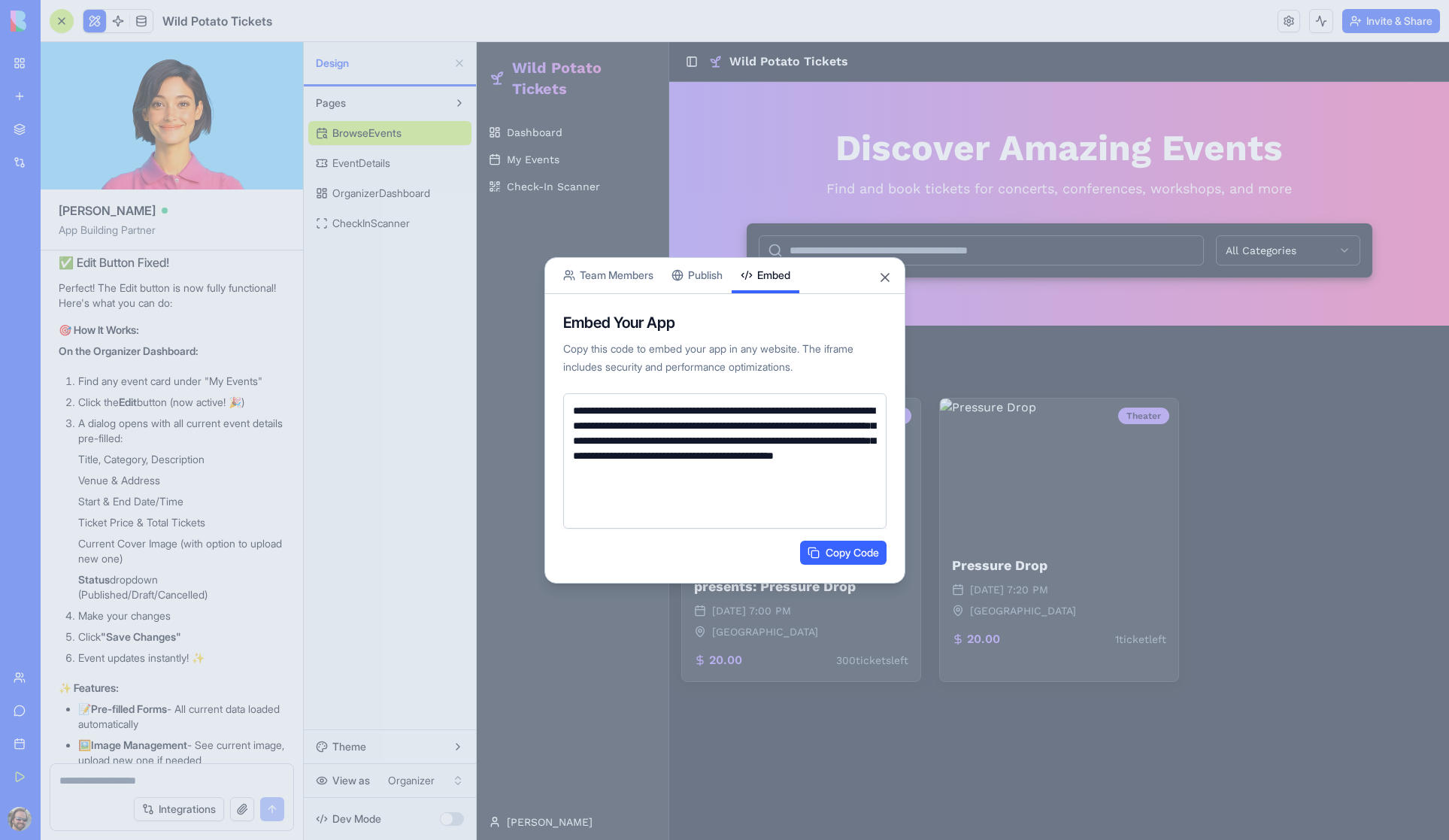
click at [786, 222] on body "My Workspace New app Marketplace Integrations Recent Wild Potato Tickets AI Log…" at bounding box center [724, 420] width 1449 height 840
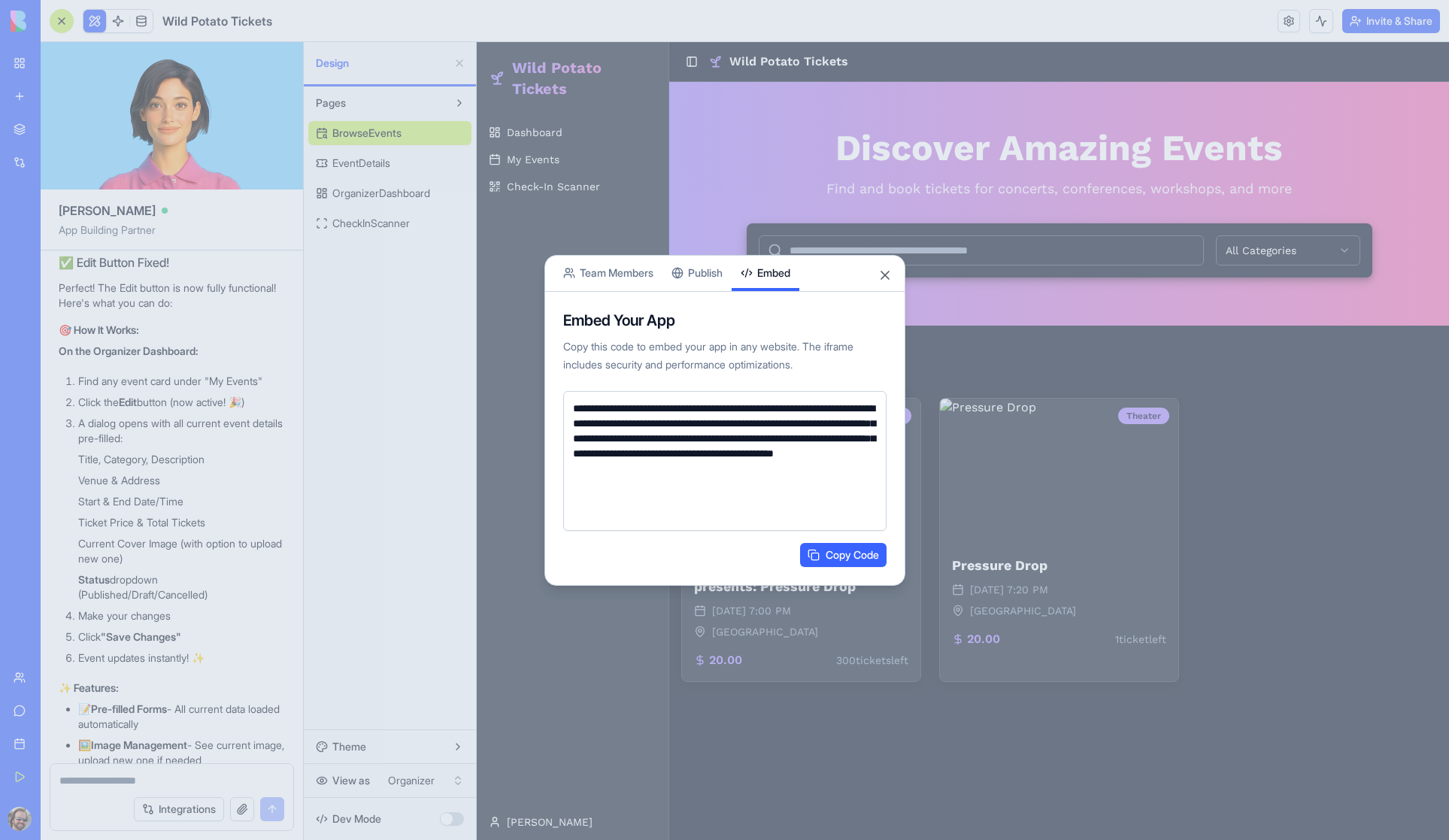
click at [850, 558] on button "Copy Code" at bounding box center [843, 555] width 86 height 24
click at [706, 274] on button "Publish" at bounding box center [698, 274] width 70 height 36
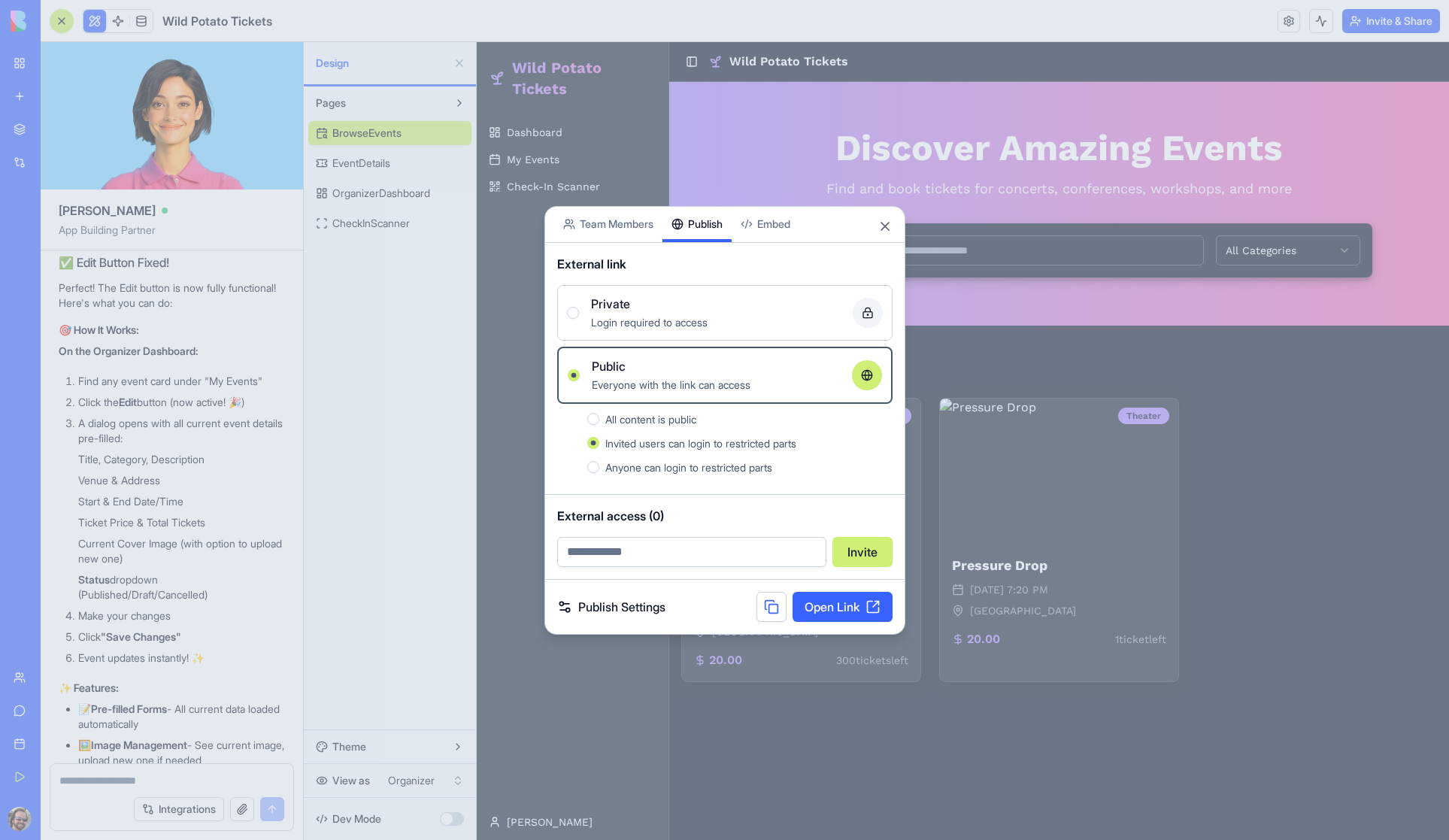
click at [636, 422] on span "All content is public" at bounding box center [651, 419] width 91 height 13
click at [599, 422] on button "All content is public" at bounding box center [594, 419] width 12 height 12
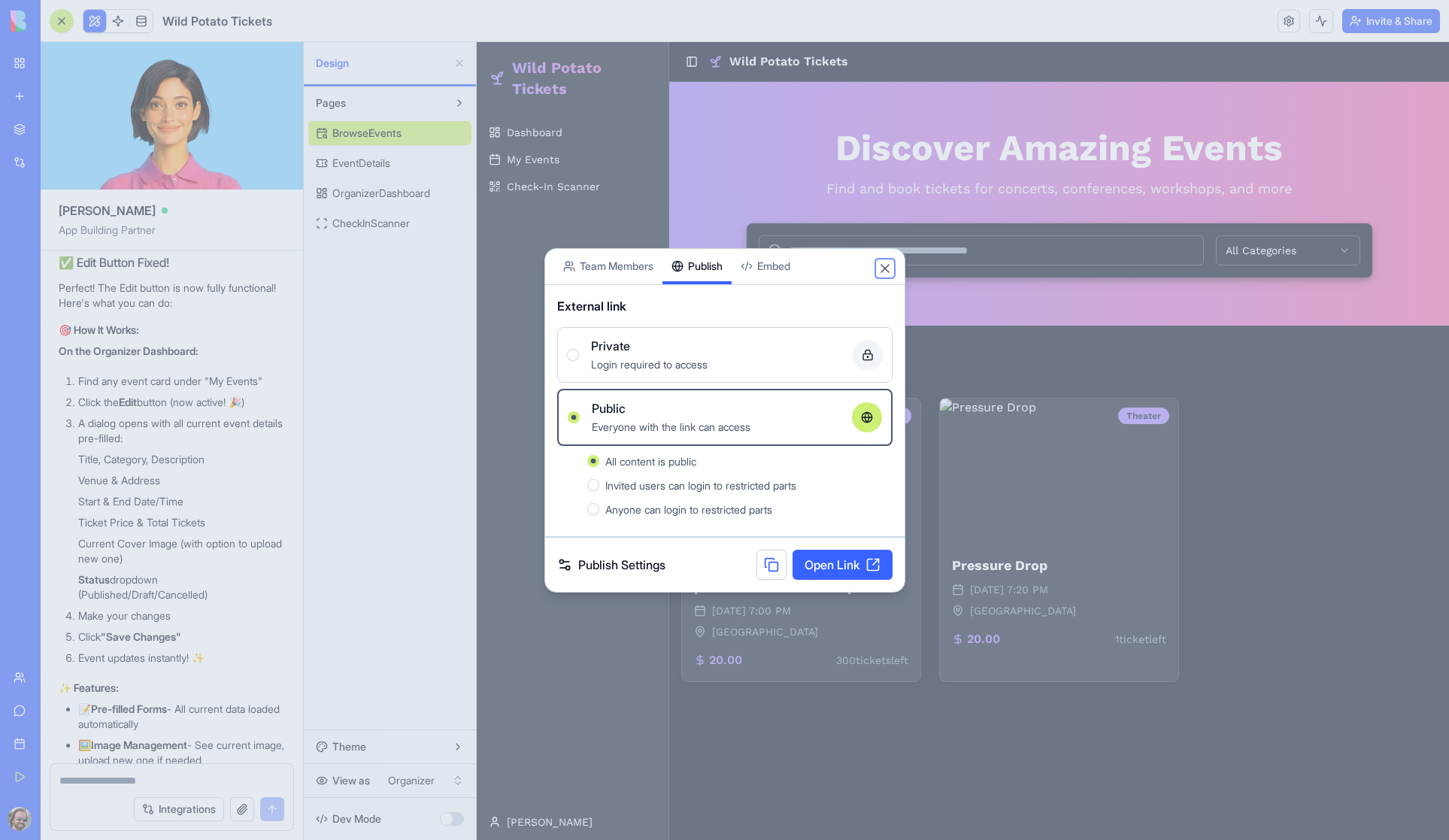
click at [884, 267] on button "Close" at bounding box center [885, 269] width 15 height 15
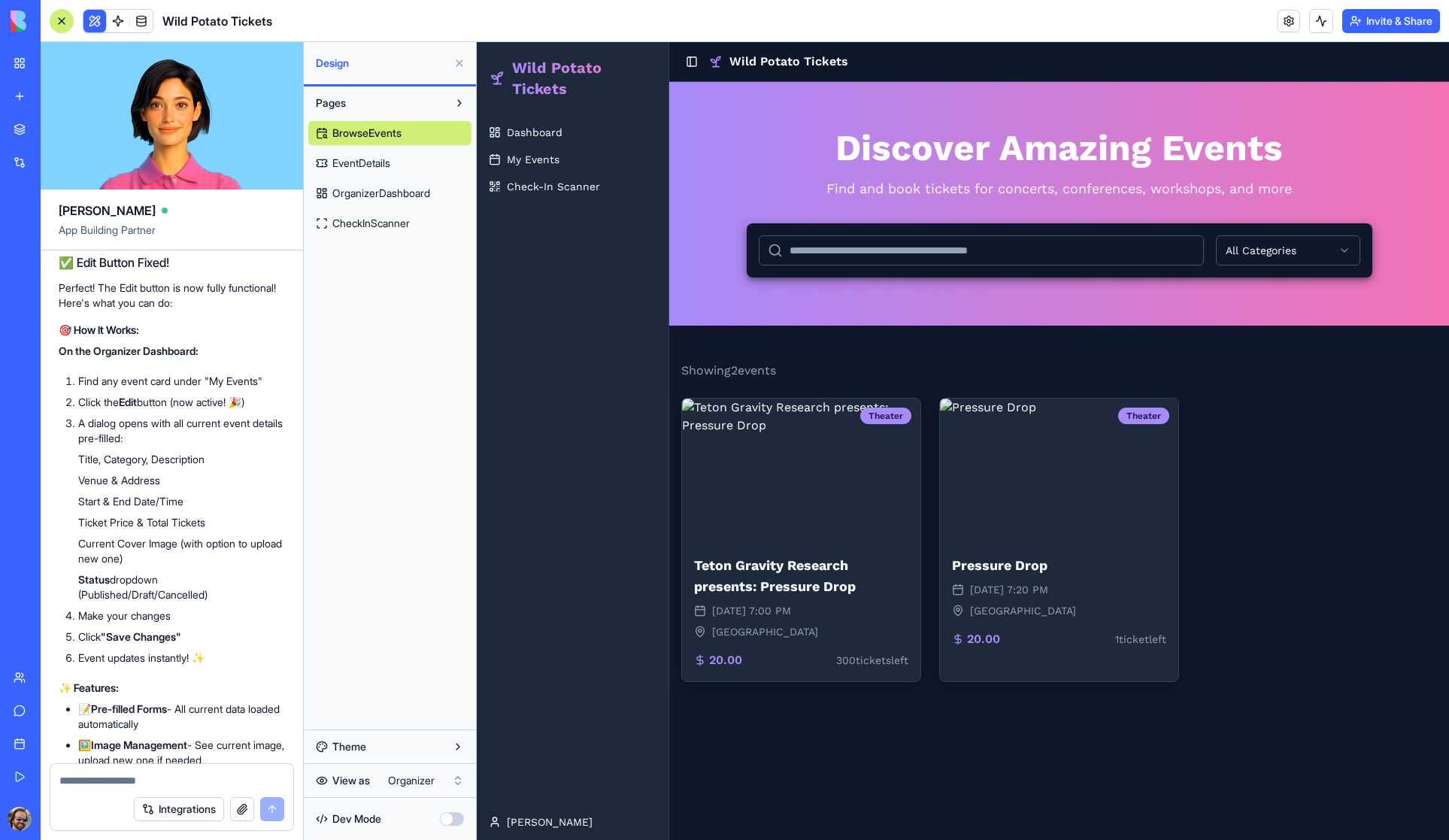
click at [1388, 25] on button "Invite & Share" at bounding box center [1391, 20] width 98 height 24
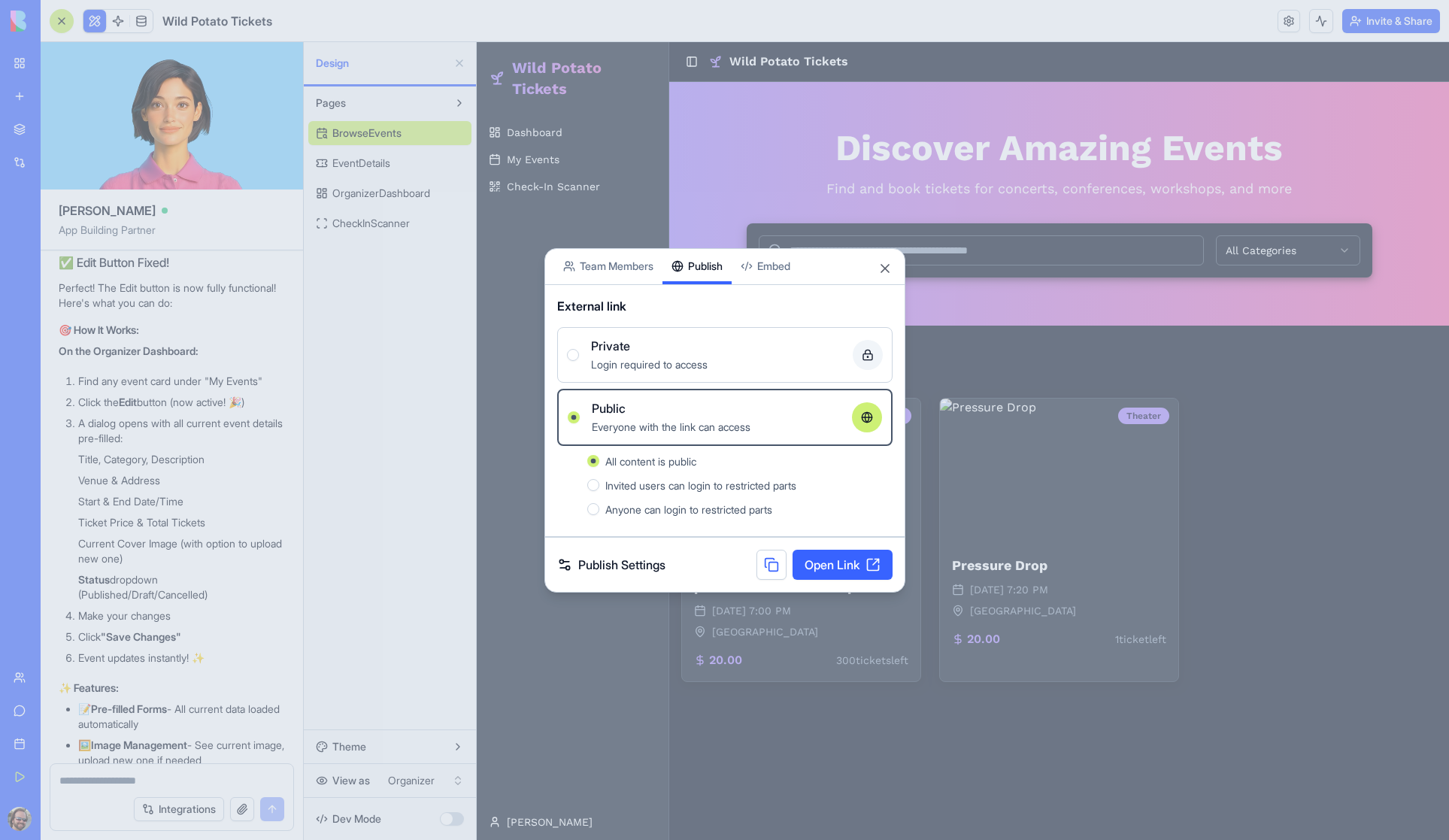
click at [617, 270] on button "Team Members" at bounding box center [608, 267] width 108 height 36
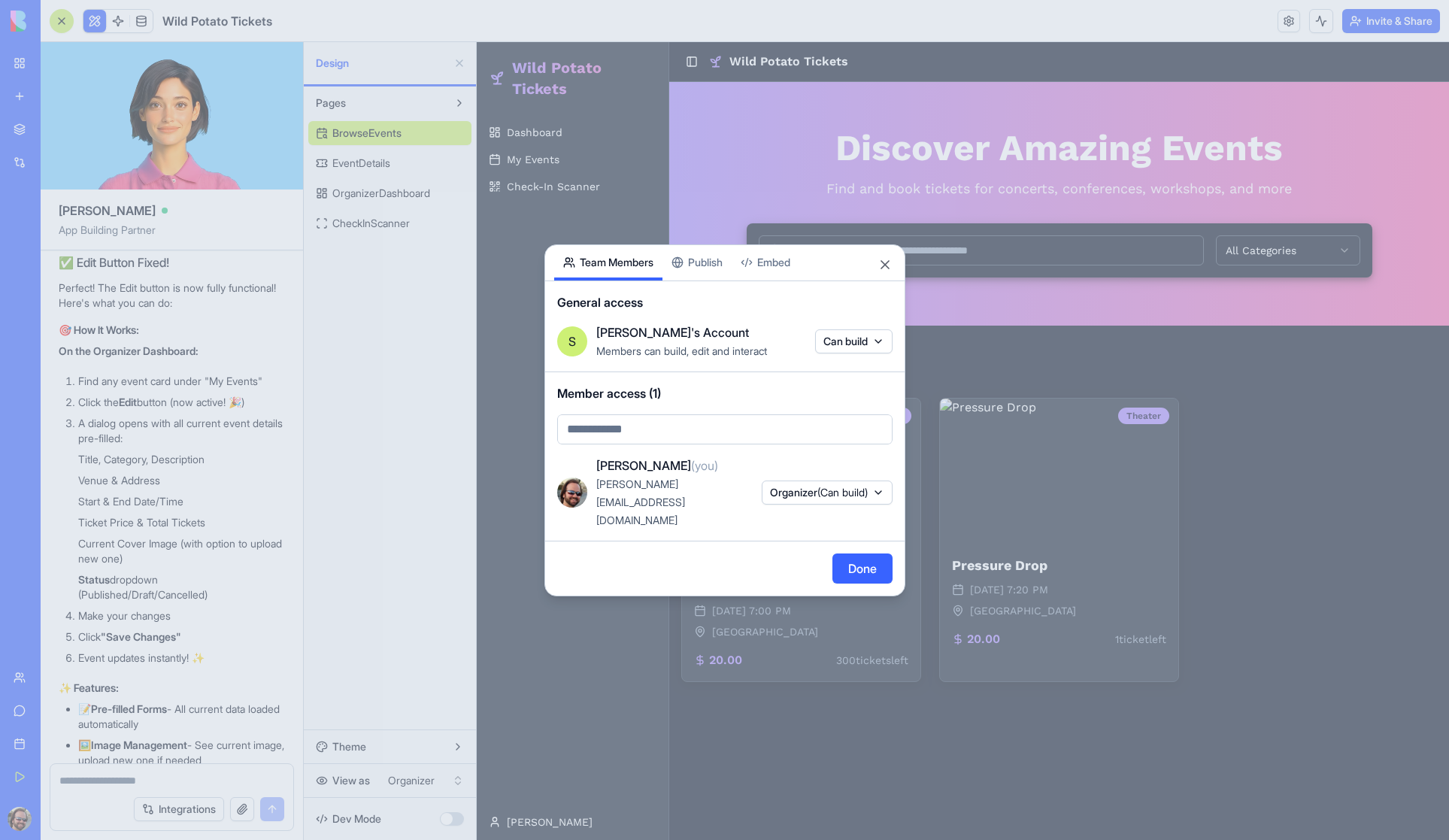
click at [870, 355] on body "My Workspace New app Marketplace Integrations Recent Wild Potato Tickets AI Log…" at bounding box center [724, 420] width 1449 height 840
click at [726, 360] on div at bounding box center [724, 420] width 1449 height 840
click at [826, 492] on span "(Can build)" at bounding box center [843, 492] width 50 height 13
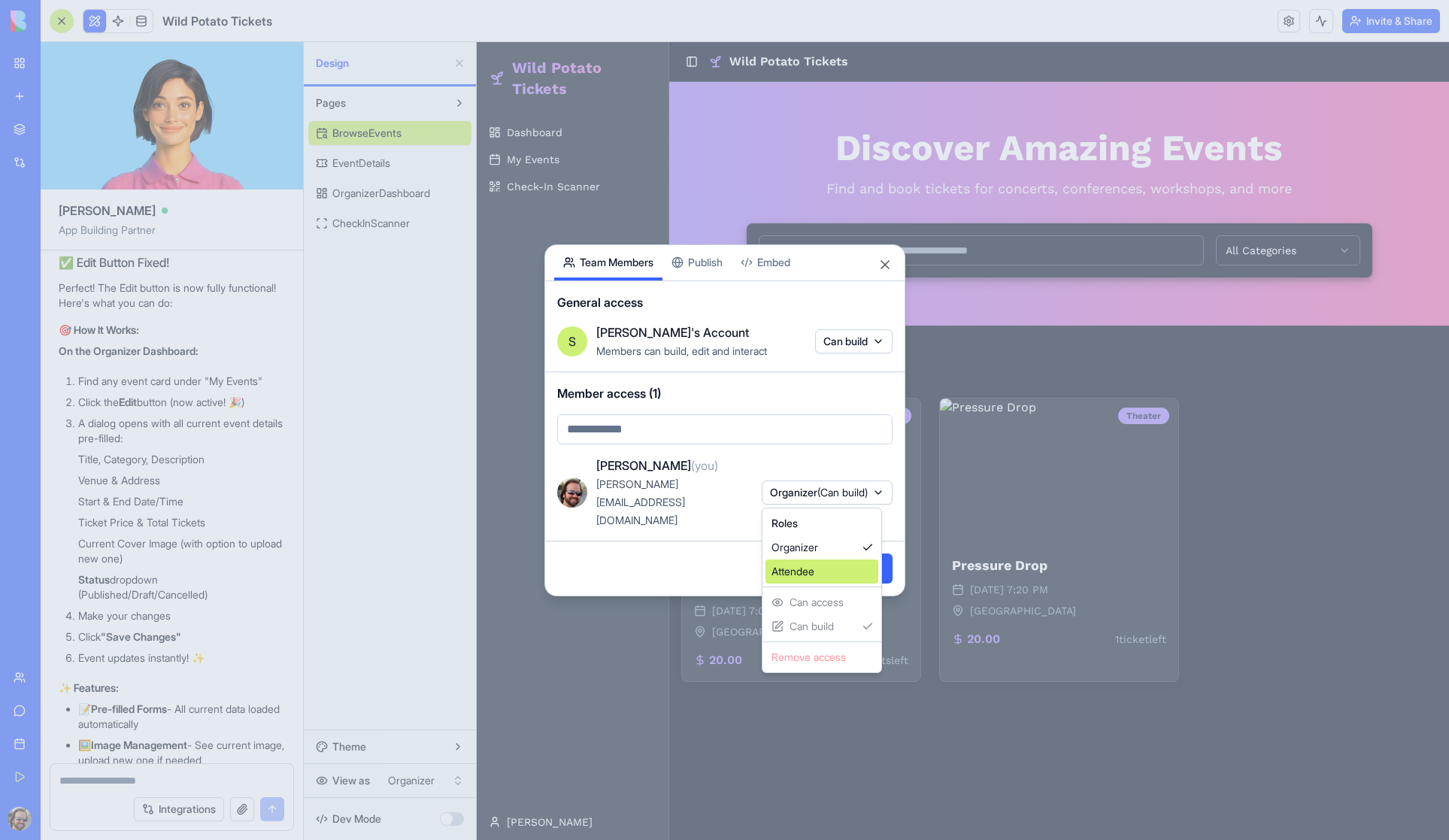
click at [802, 569] on div "Attendee" at bounding box center [822, 571] width 113 height 24
click at [805, 548] on div "Organizer" at bounding box center [824, 547] width 113 height 24
click at [673, 527] on div at bounding box center [724, 420] width 1449 height 840
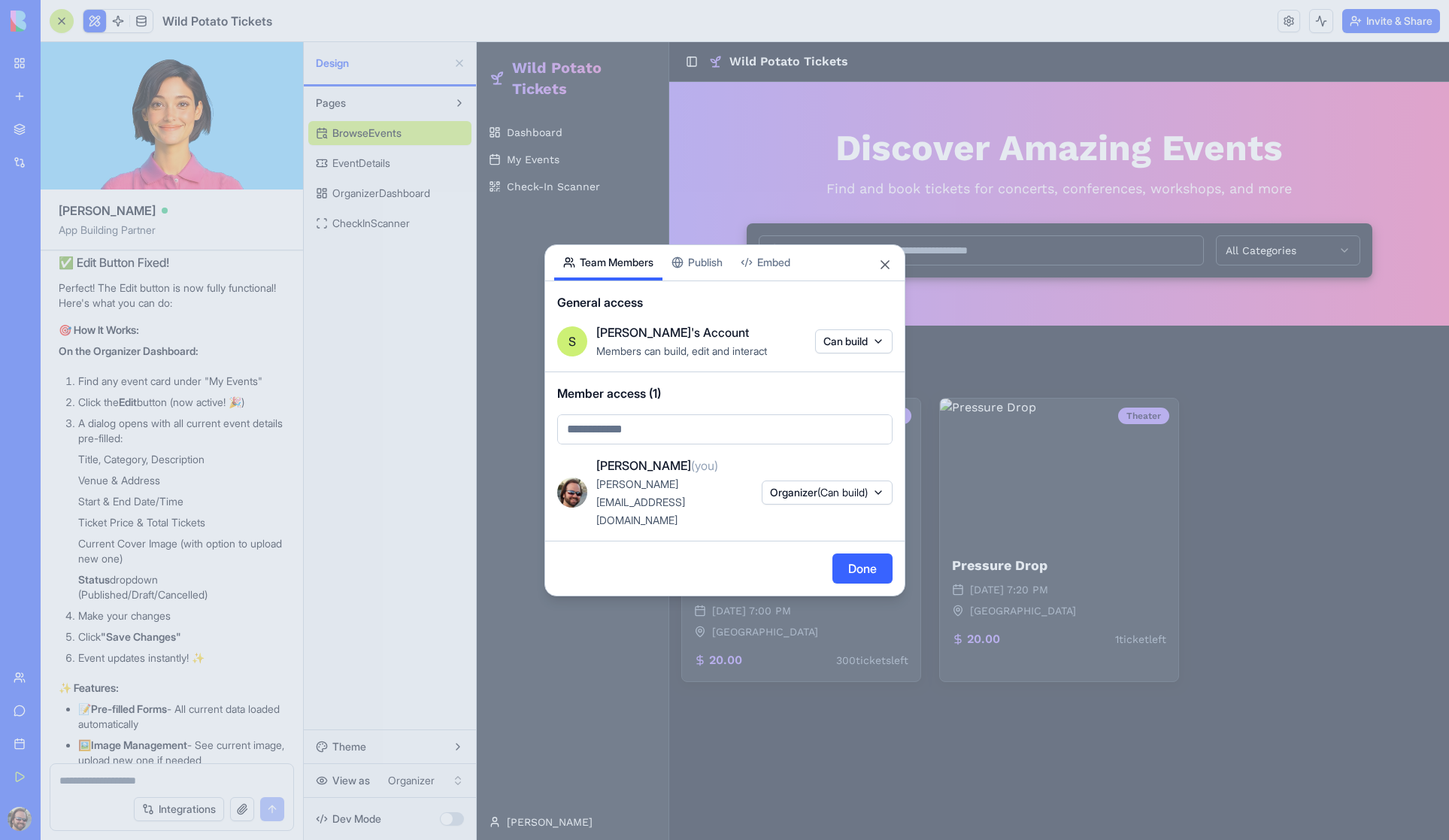
click at [854, 555] on button "Done" at bounding box center [862, 568] width 60 height 30
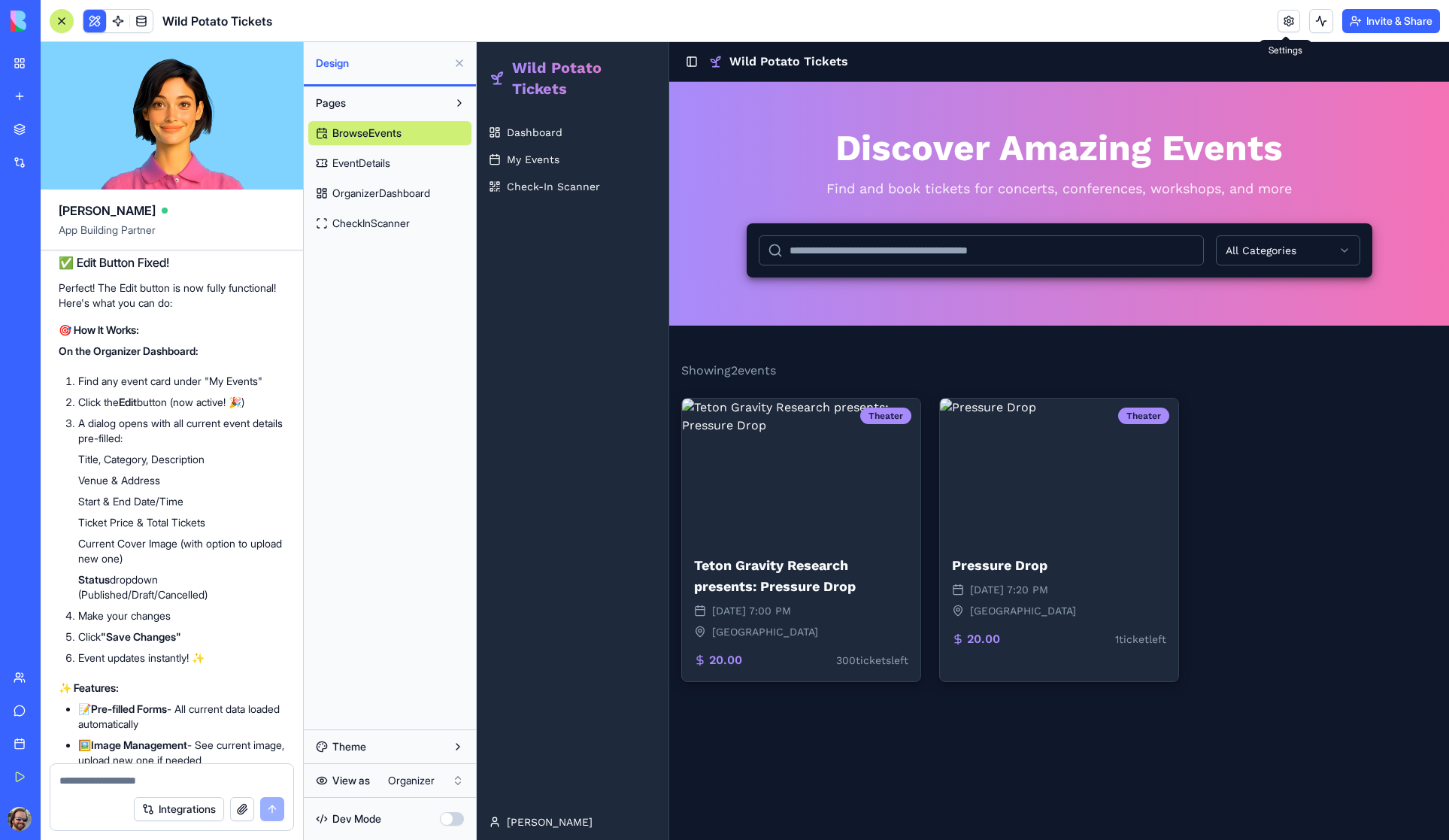
click at [1282, 16] on link at bounding box center [1289, 20] width 22 height 22
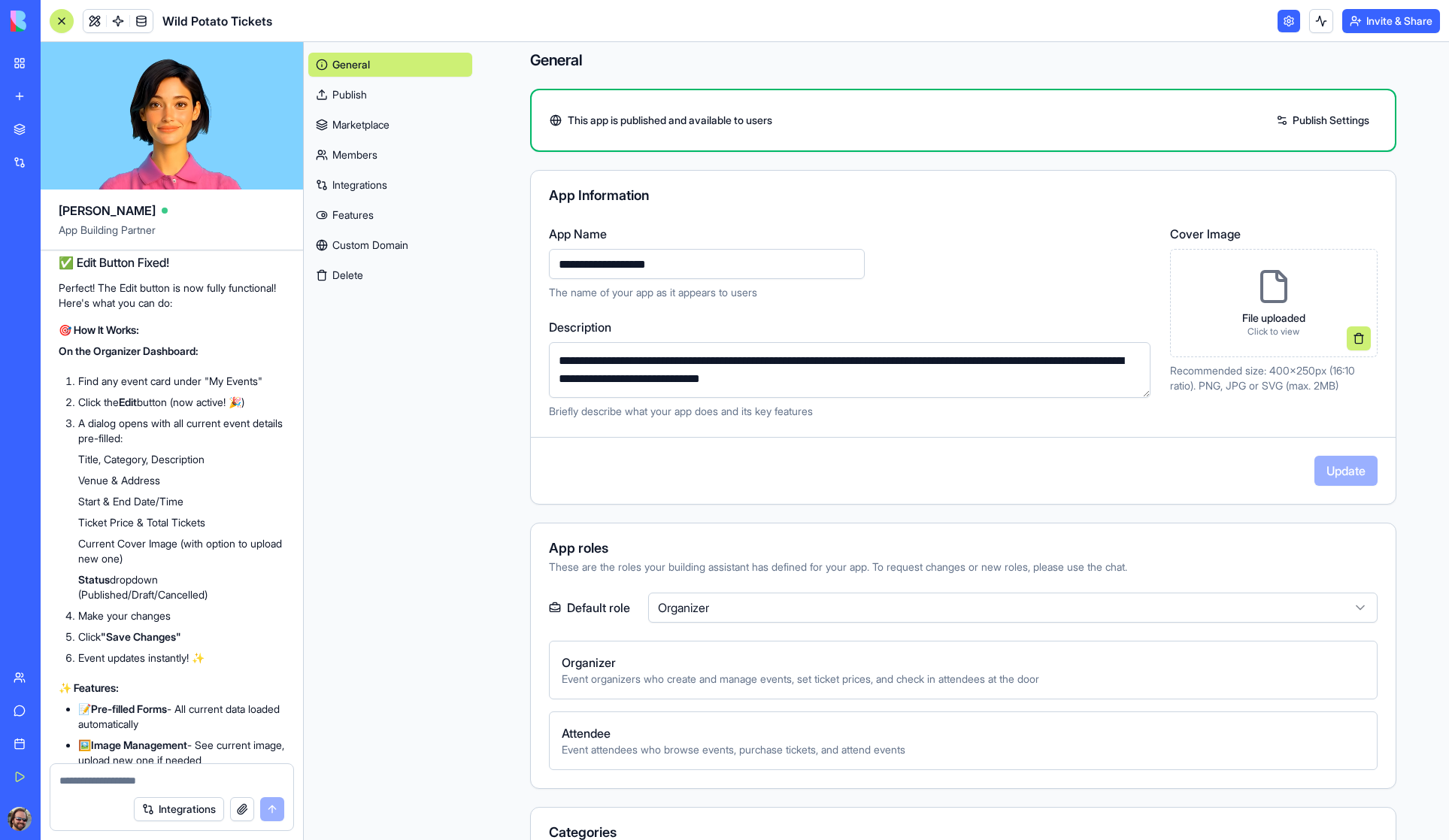
scroll to position [172, 0]
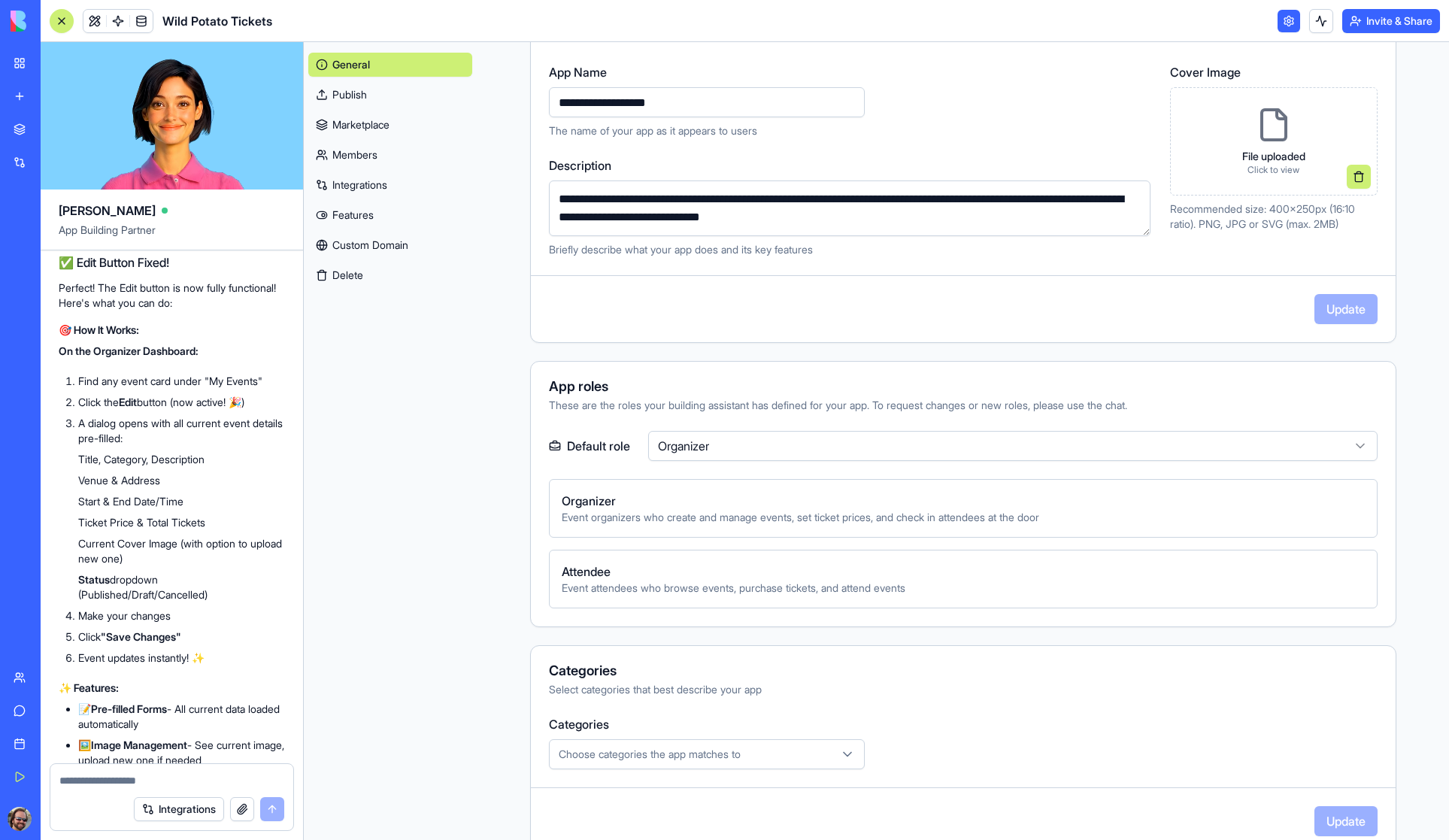
click at [351, 97] on link "Publish" at bounding box center [391, 95] width 164 height 24
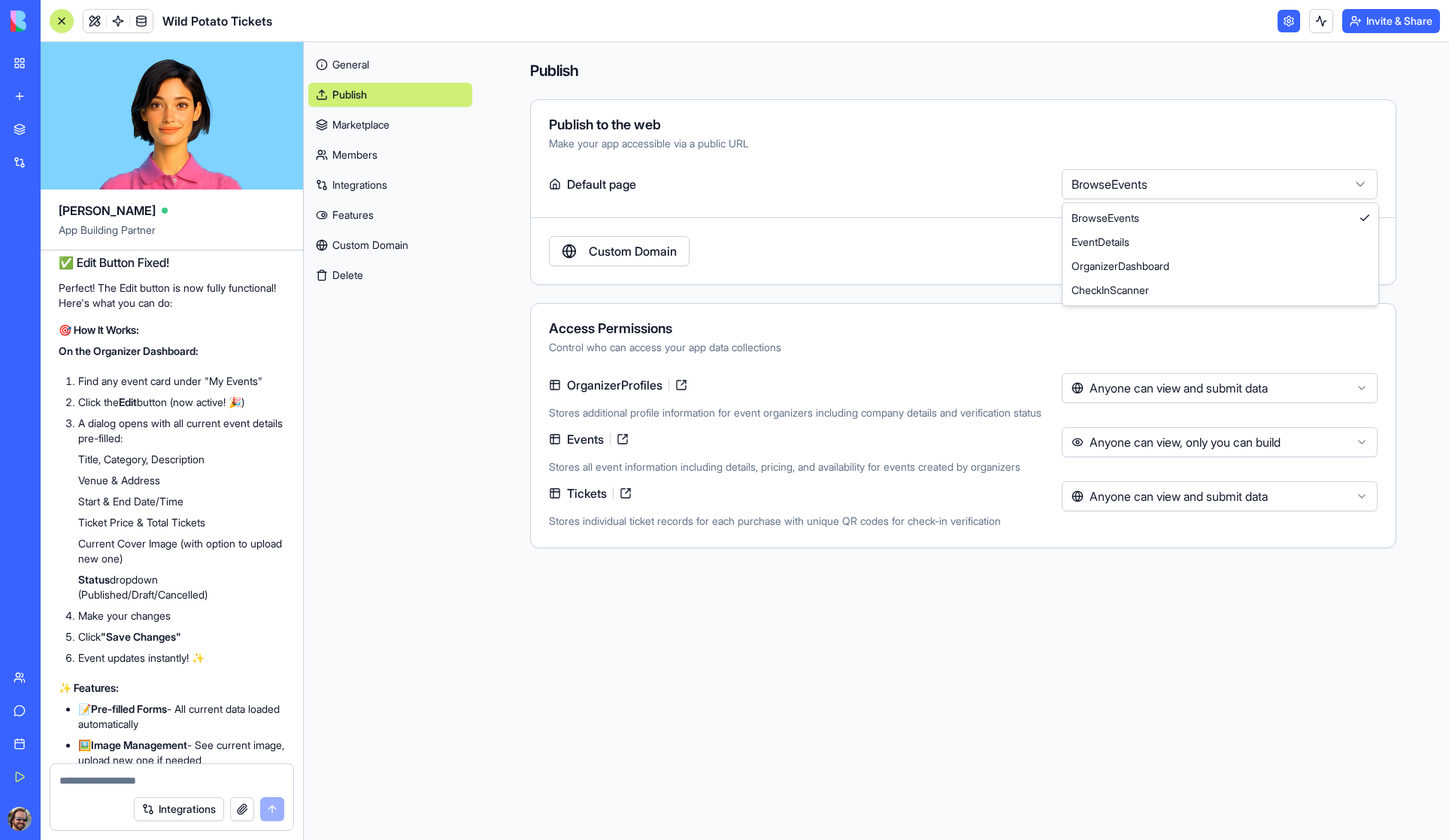
click at [1175, 190] on html "My Workspace New app Marketplace Integrations Recent Wild Potato Tickets AI Log…" at bounding box center [724, 420] width 1449 height 840
click at [1000, 191] on html "My Workspace New app Marketplace Integrations Recent Wild Potato Tickets AI Log…" at bounding box center [724, 420] width 1449 height 840
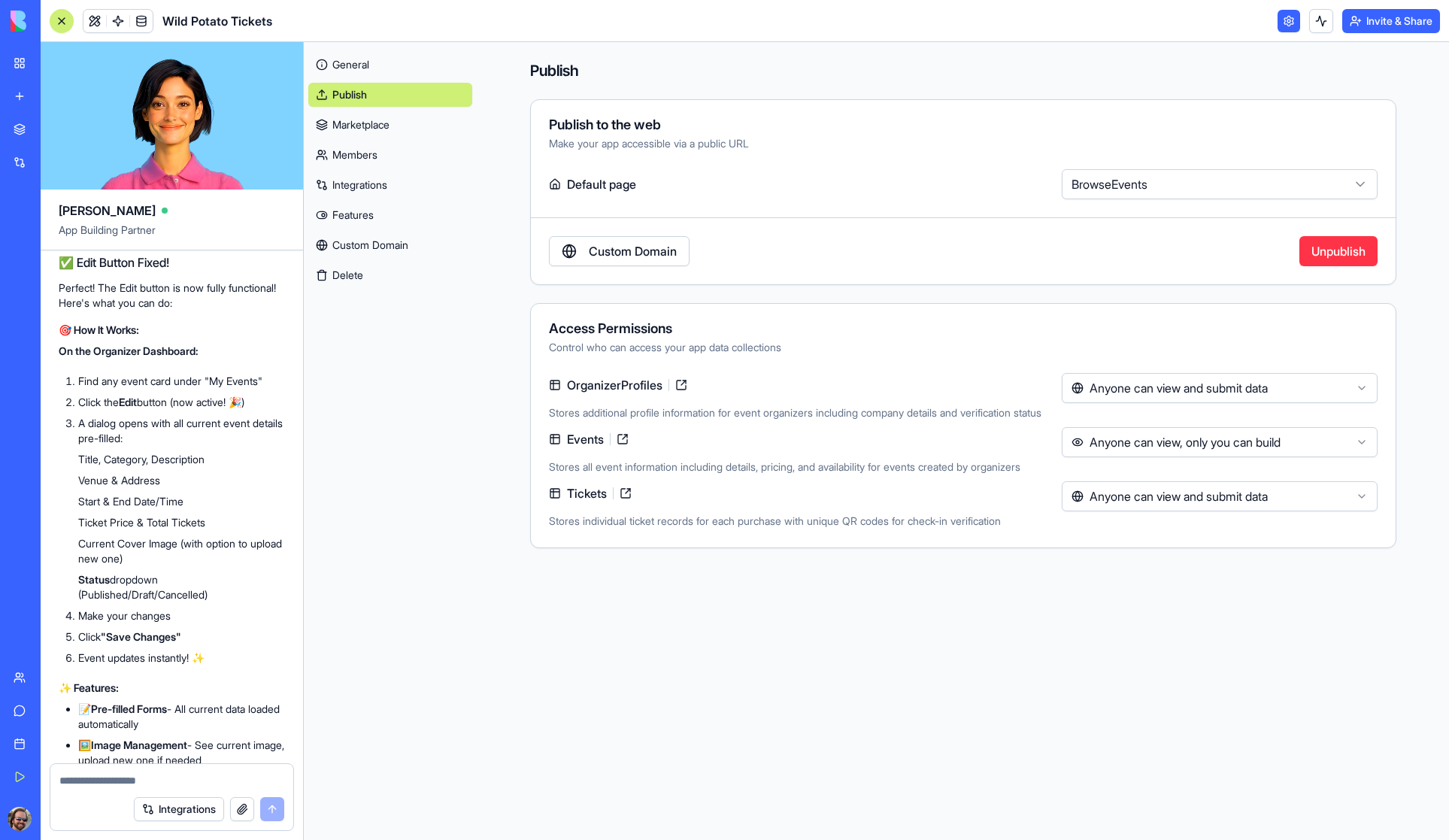
click at [352, 121] on link "Marketplace" at bounding box center [391, 125] width 164 height 24
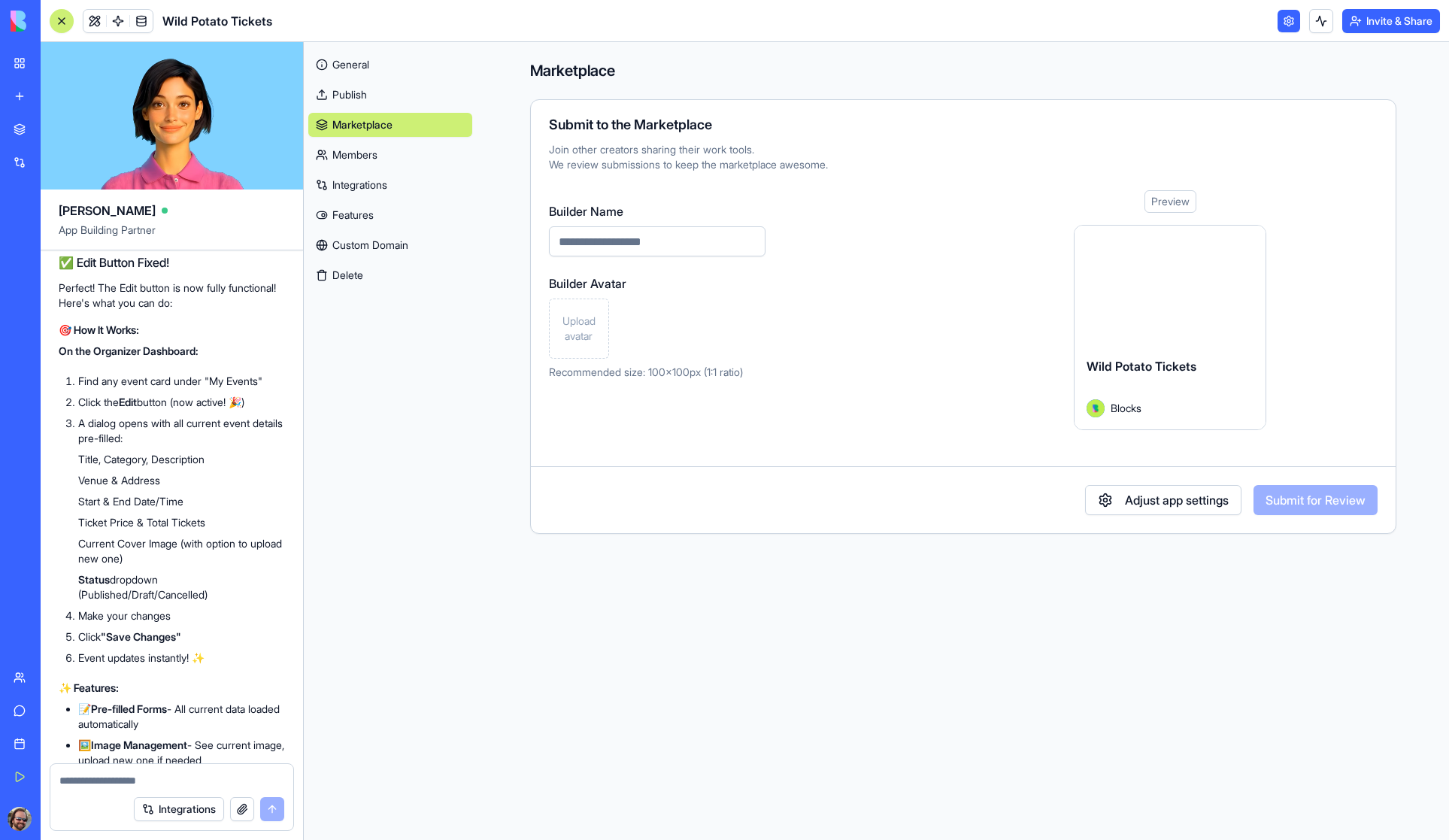
click at [370, 159] on link "Members" at bounding box center [391, 155] width 164 height 24
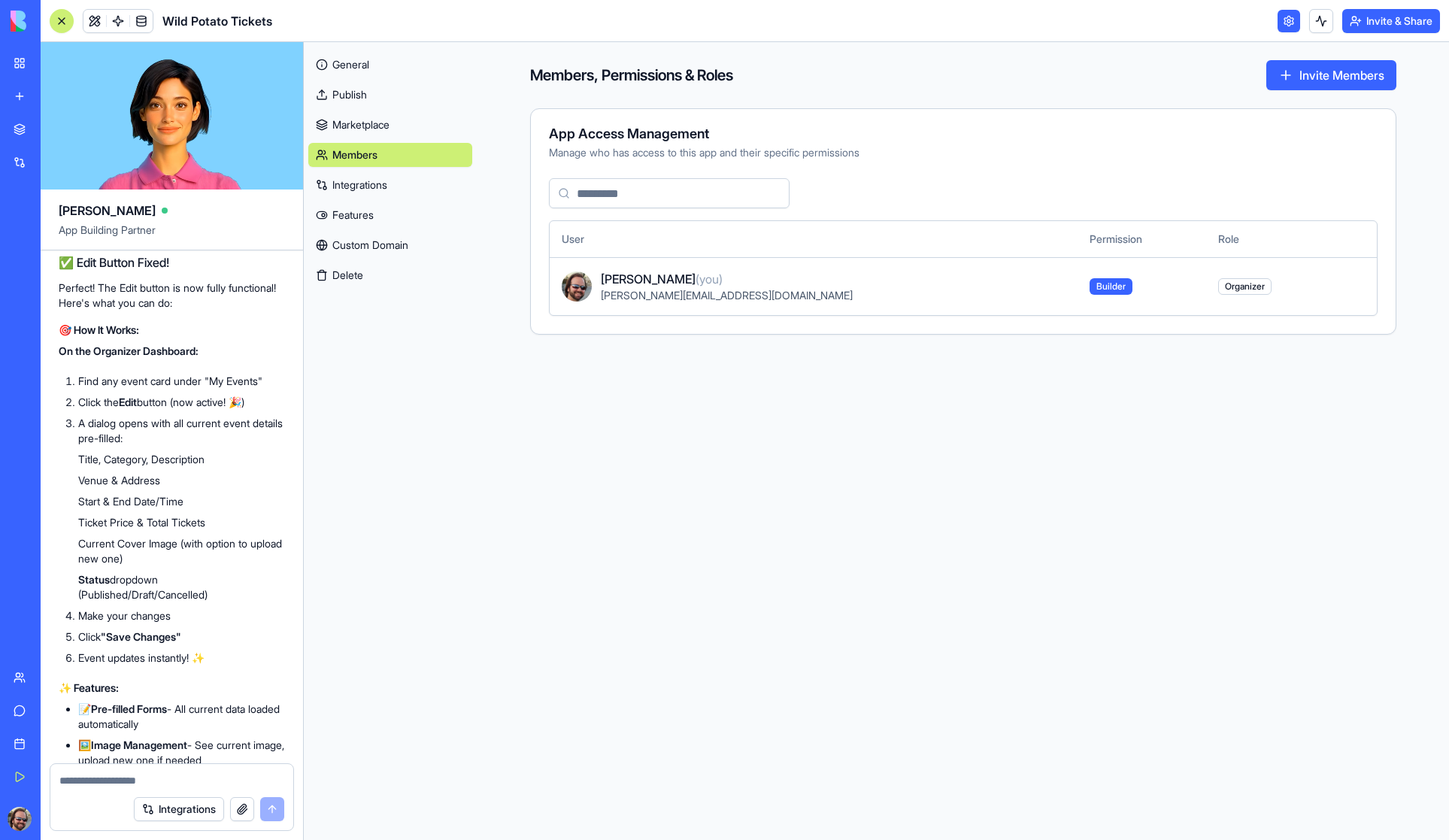
click at [375, 183] on link "Integrations" at bounding box center [391, 185] width 164 height 24
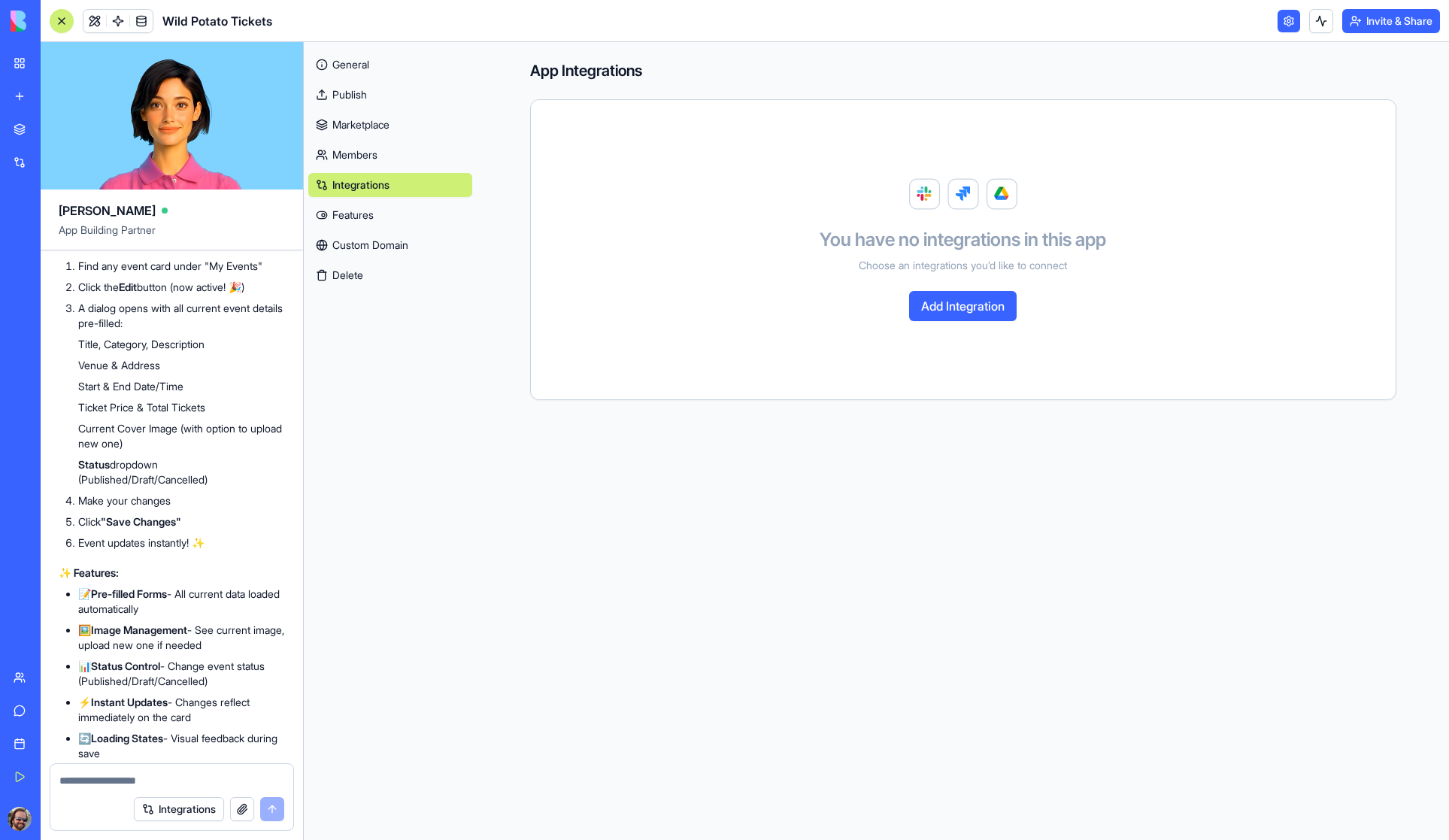
scroll to position [8164, 0]
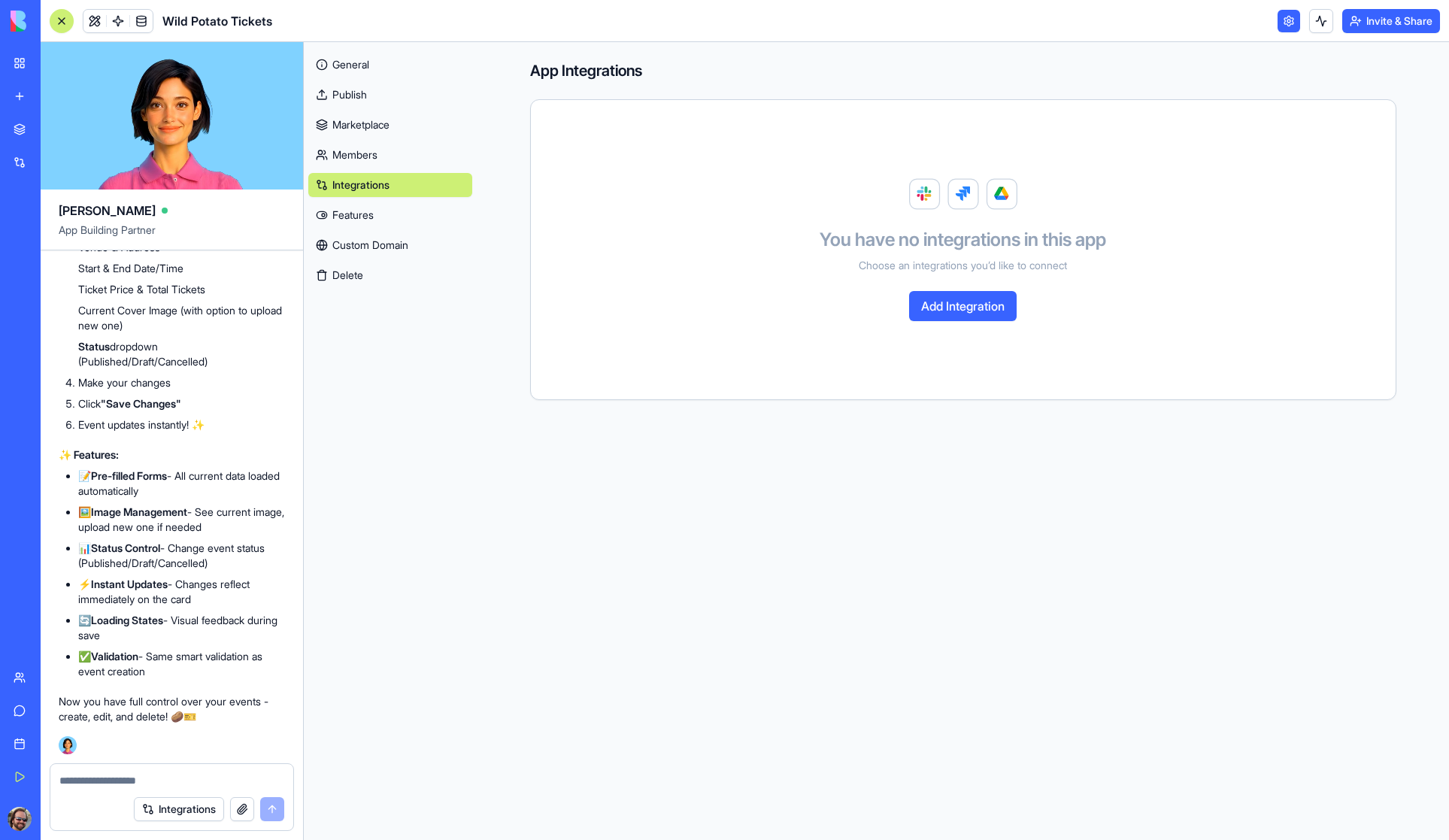
click at [340, 57] on link "General" at bounding box center [391, 64] width 164 height 24
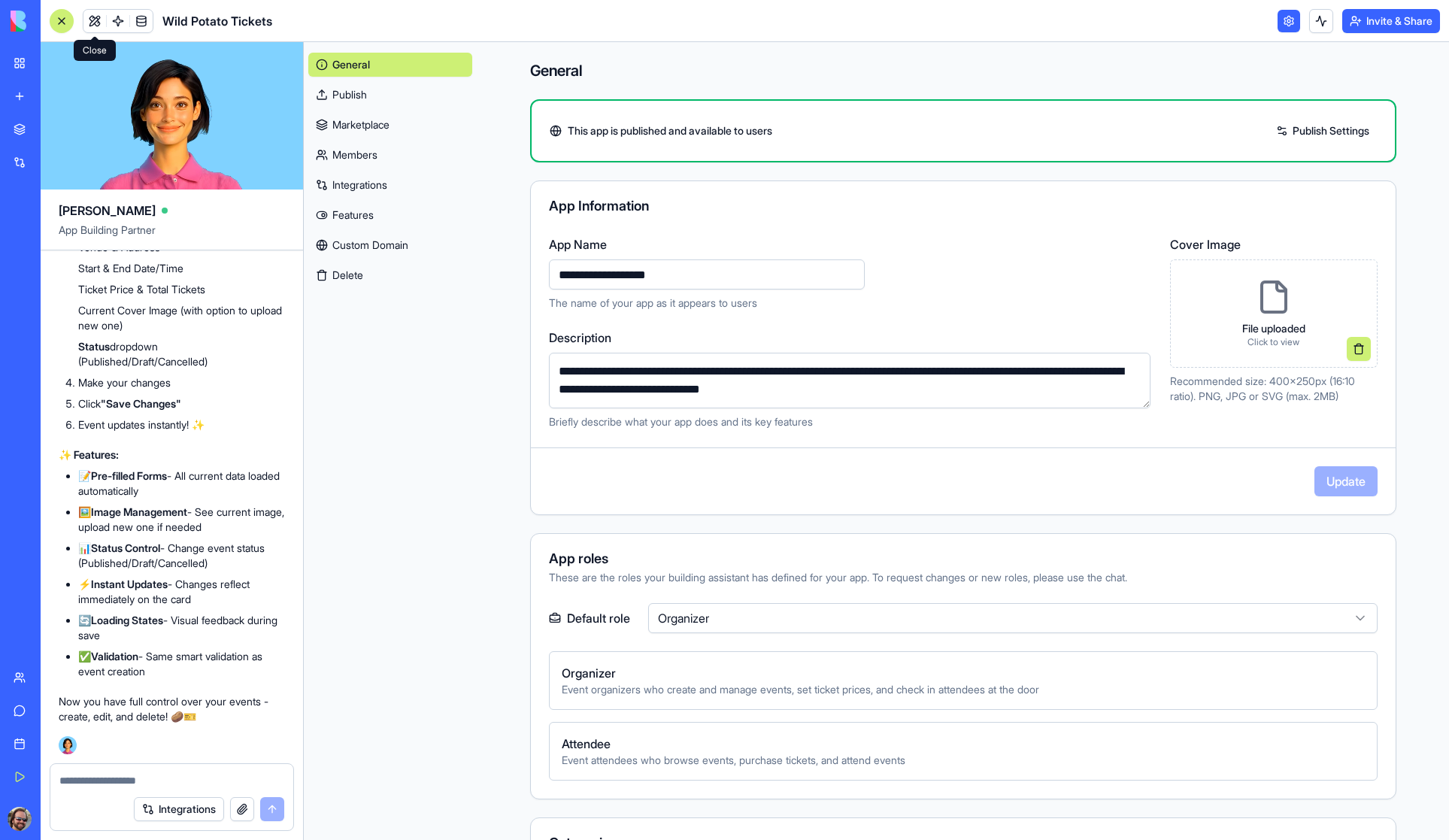
click at [95, 19] on link at bounding box center [94, 20] width 22 height 22
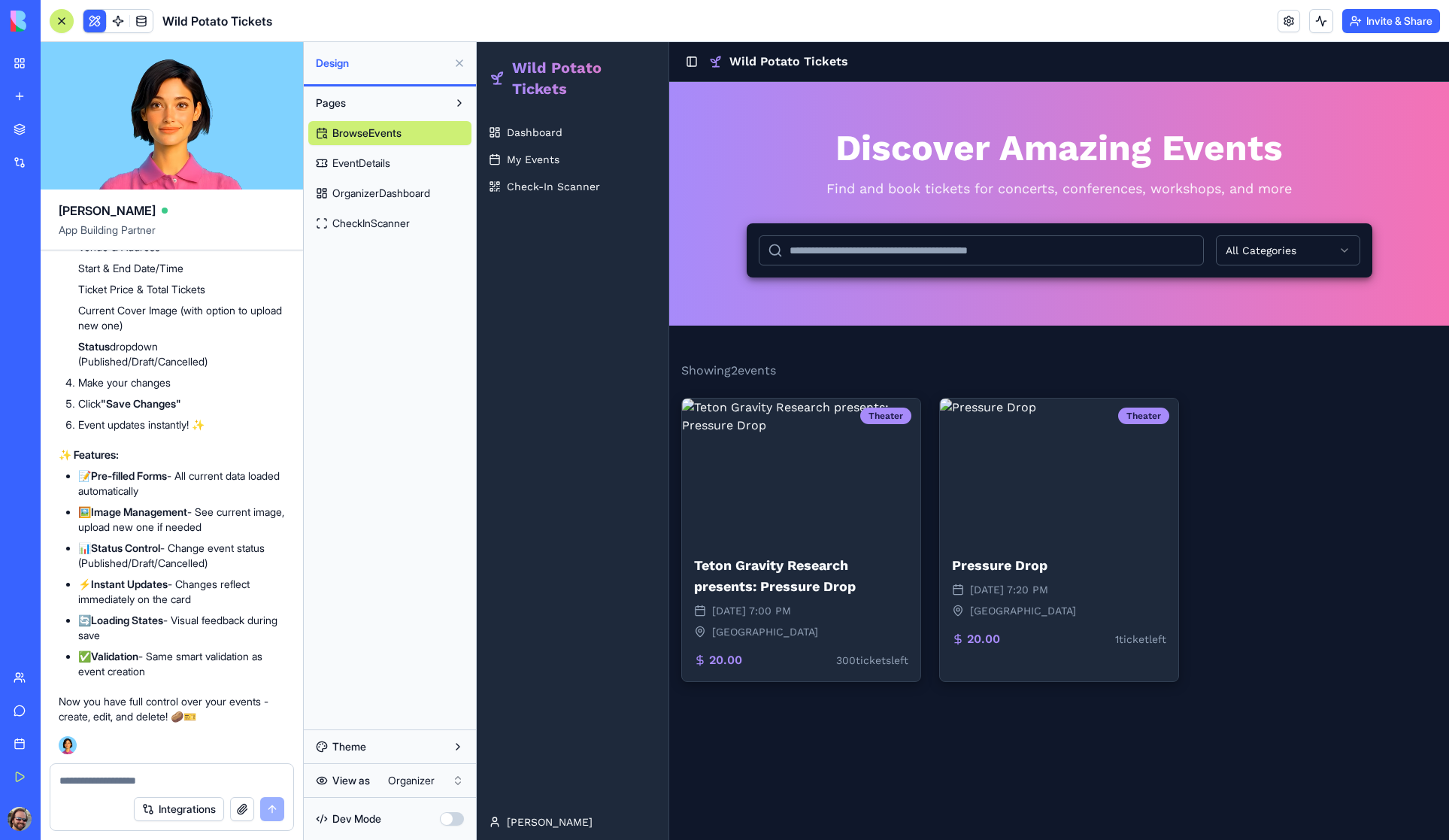
click at [110, 782] on textarea at bounding box center [171, 781] width 225 height 15
type textarea "**********"
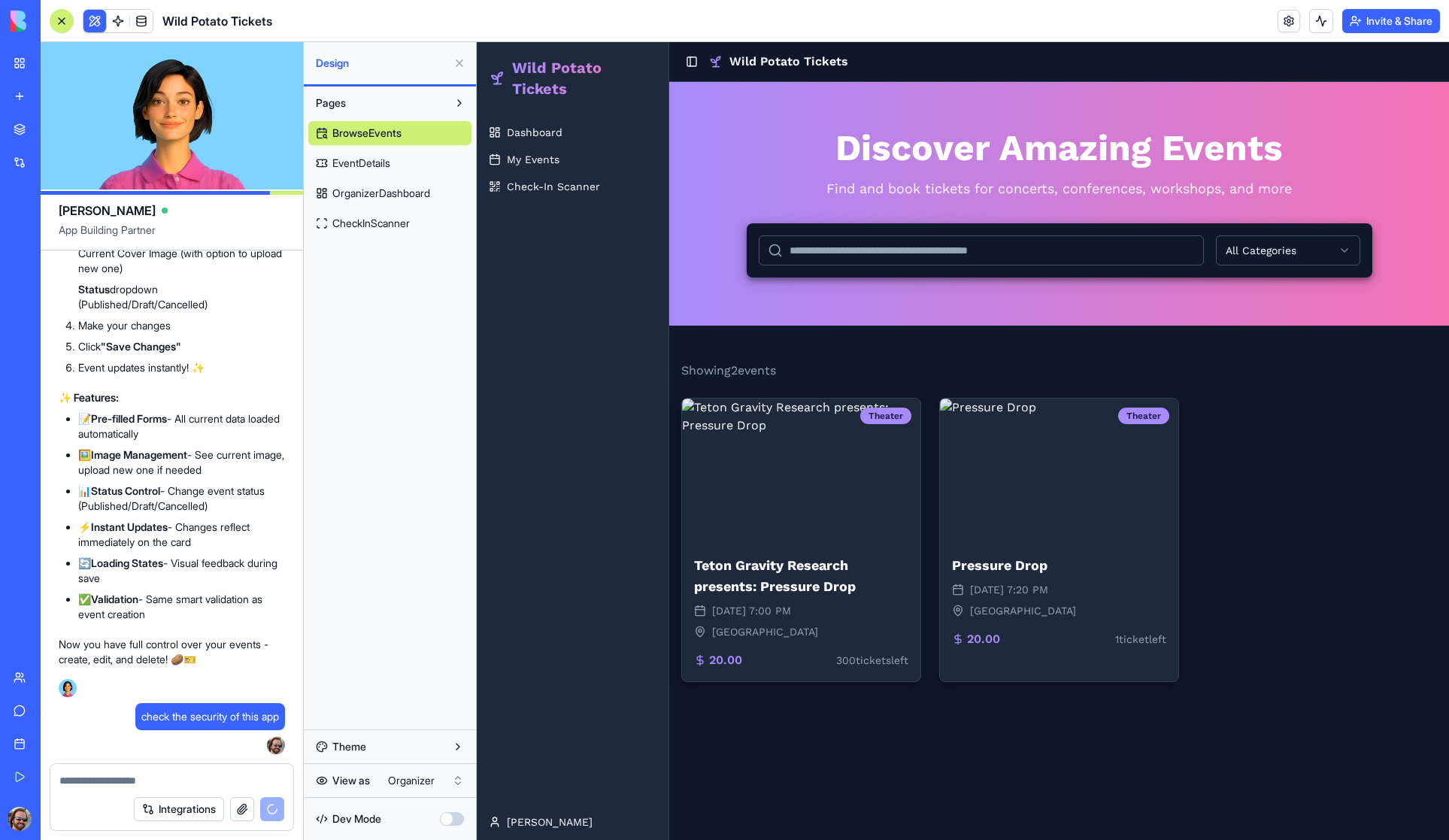
scroll to position [9709, 0]
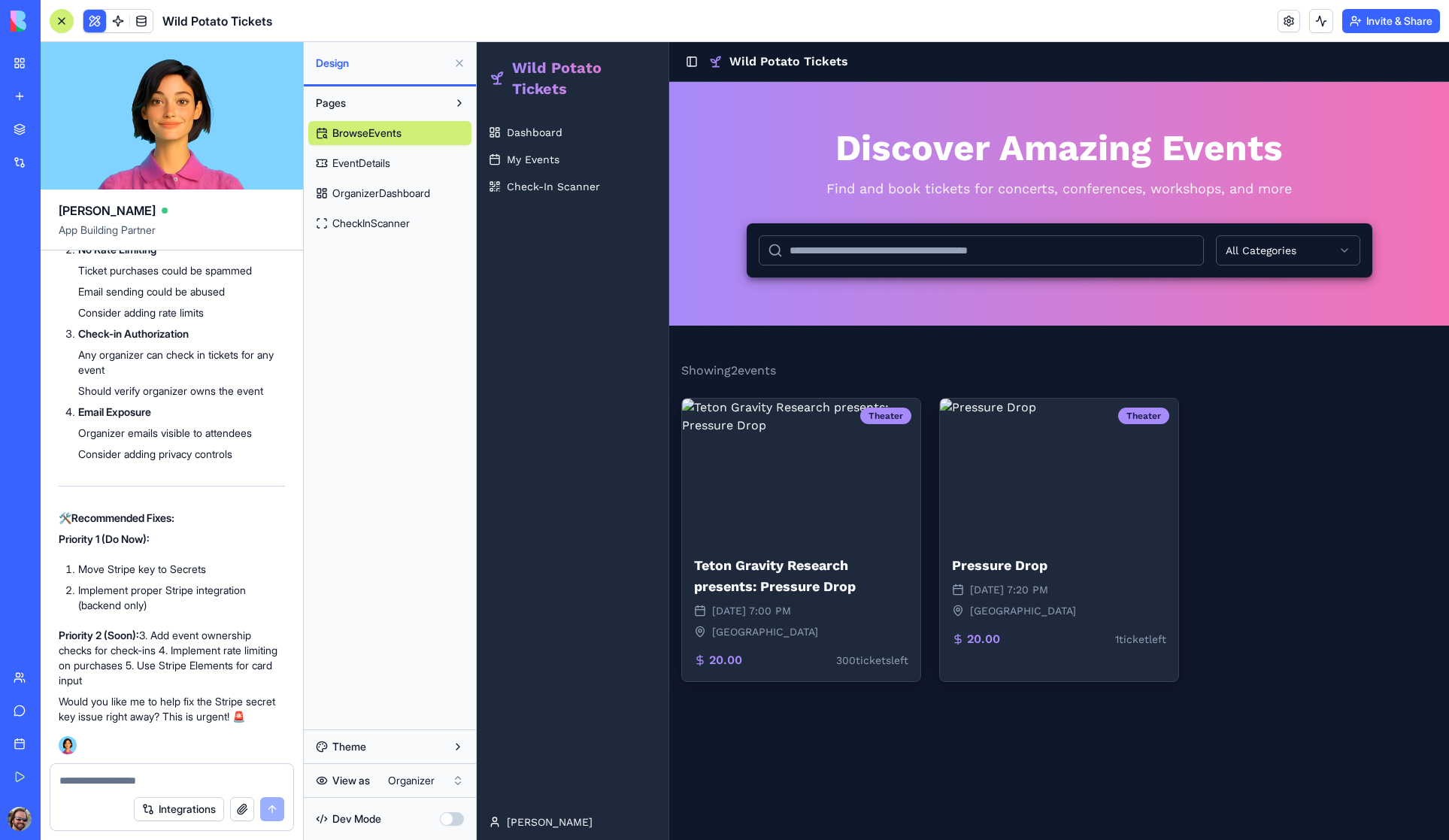
click at [123, 785] on textarea at bounding box center [171, 781] width 225 height 15
type textarea "**********"
click at [275, 812] on button "submit" at bounding box center [272, 809] width 24 height 24
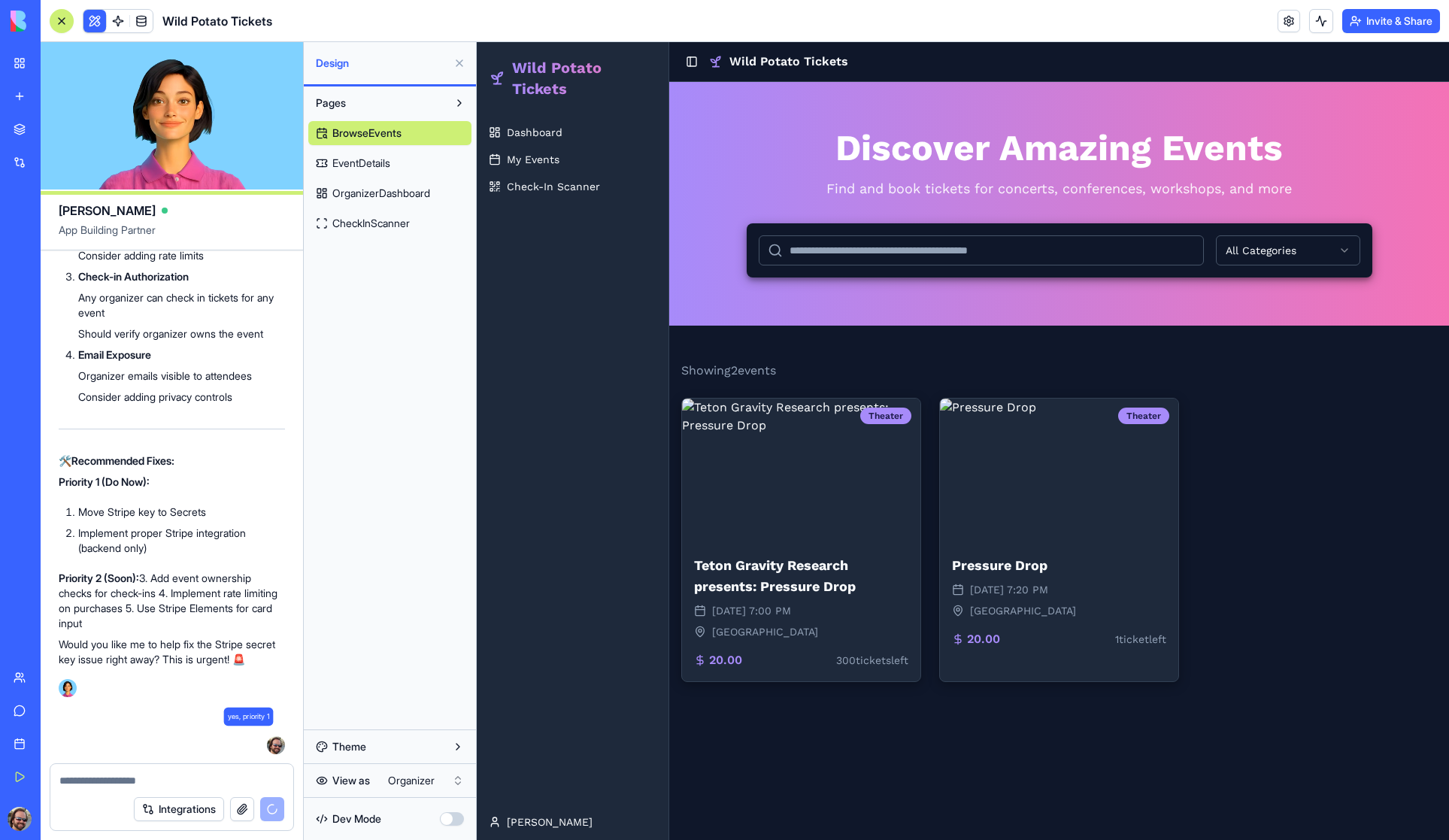
scroll to position [9766, 0]
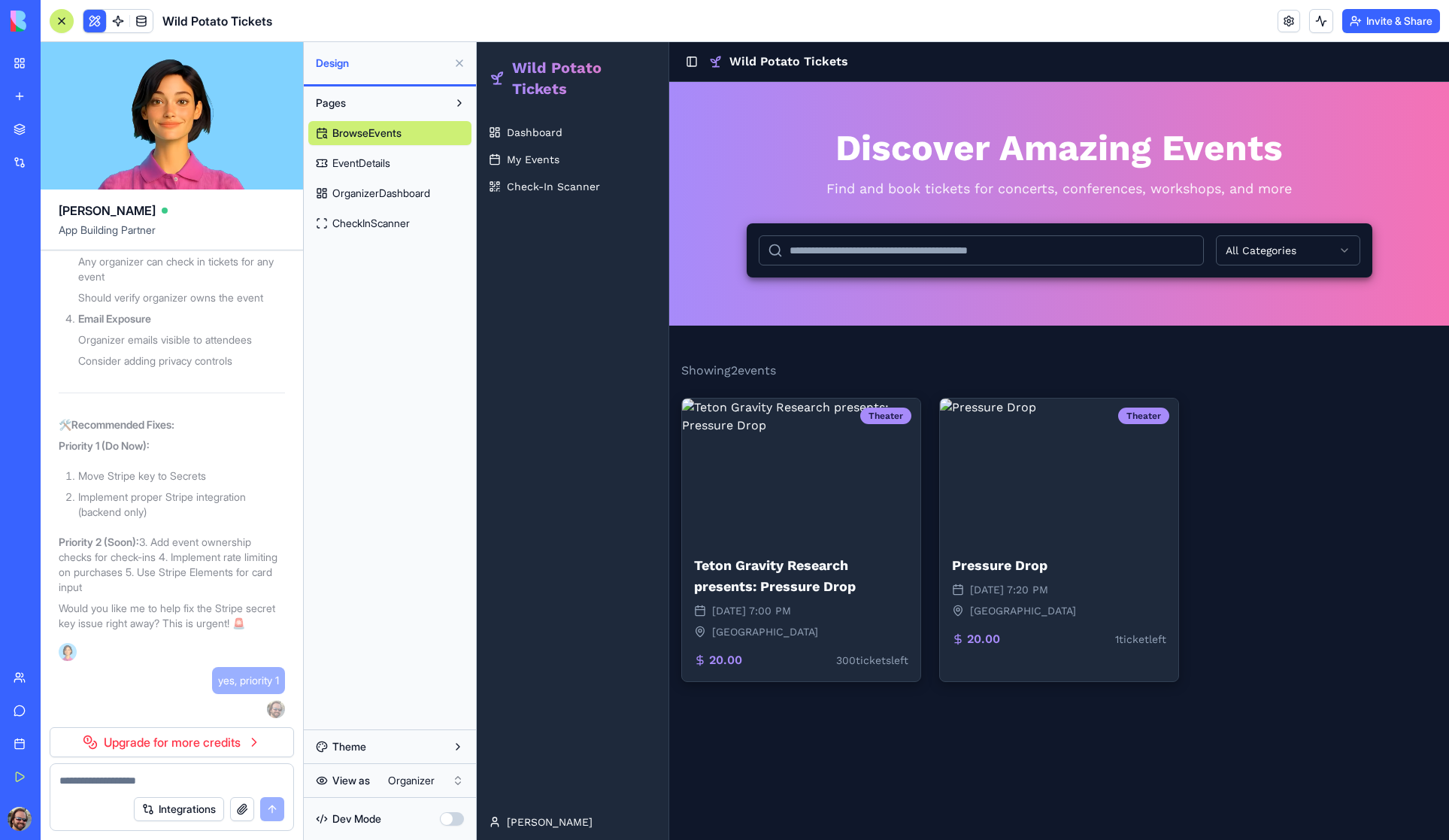
click at [152, 740] on link "Upgrade for more credits" at bounding box center [171, 741] width 245 height 30
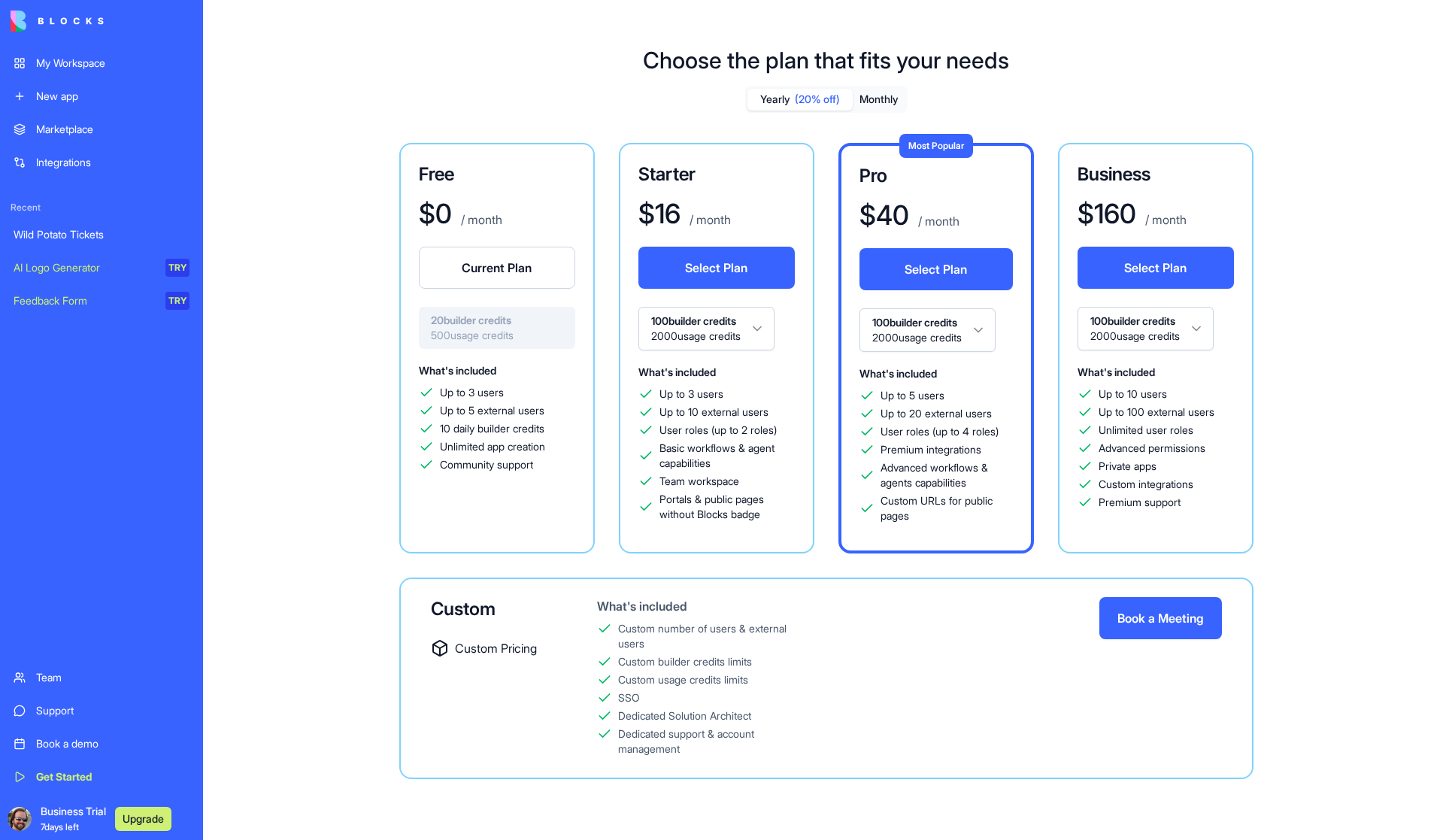
click at [875, 101] on button "Monthly" at bounding box center [879, 100] width 52 height 22
click at [52, 704] on div "Support" at bounding box center [112, 711] width 154 height 15
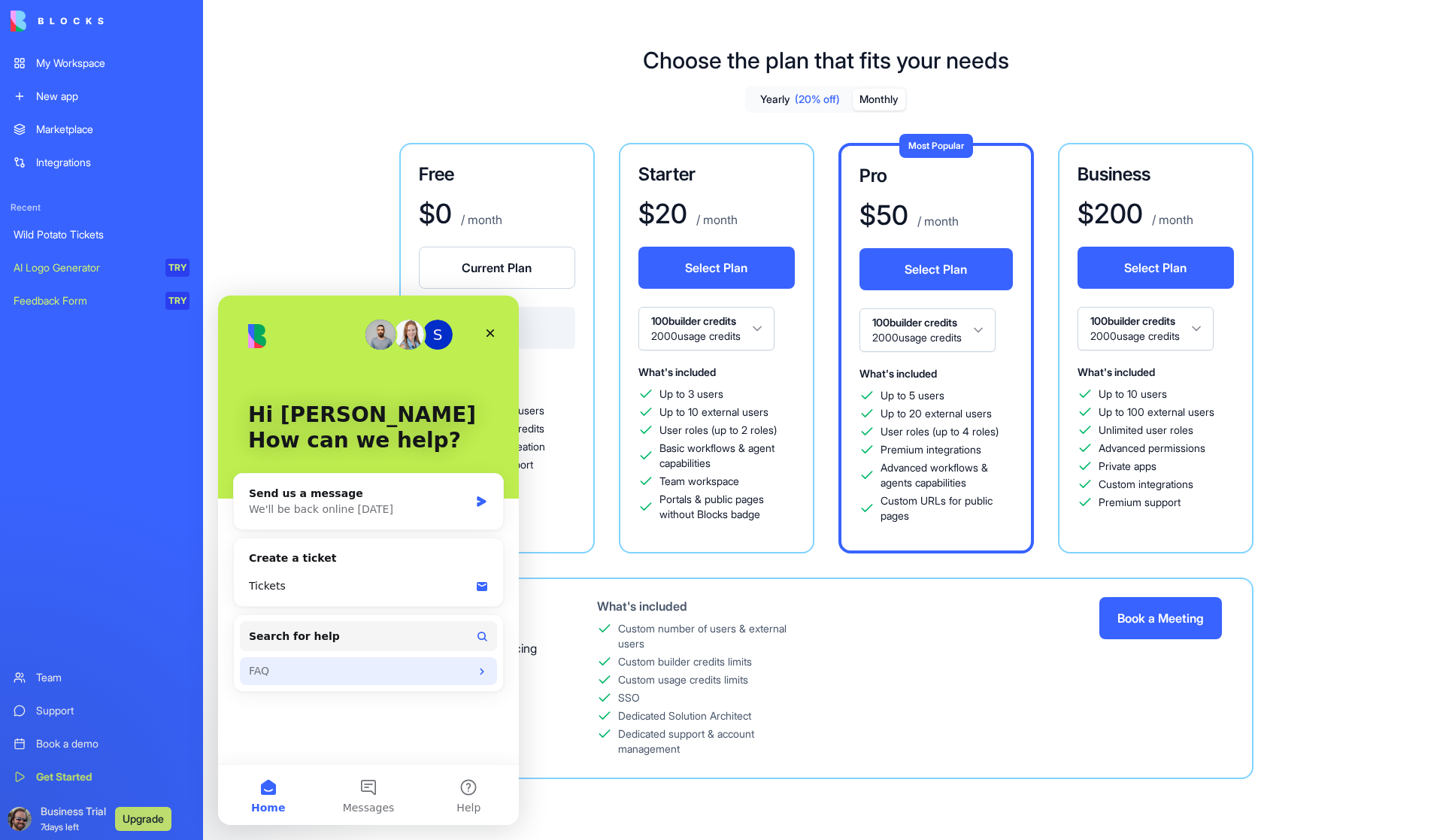
click at [286, 666] on div "FAQ" at bounding box center [360, 671] width 221 height 15
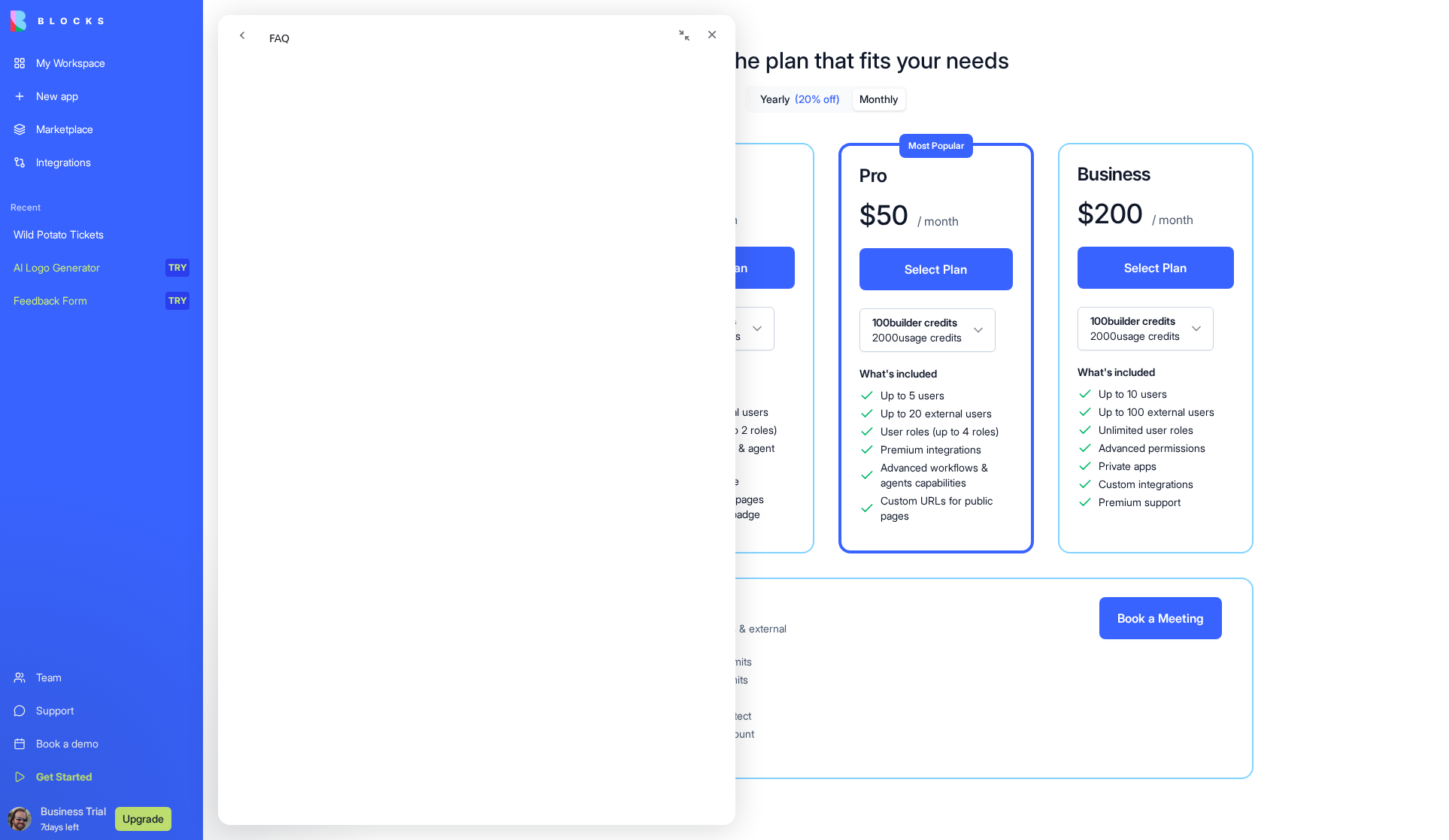
scroll to position [423, 0]
